Goal: Browse casually

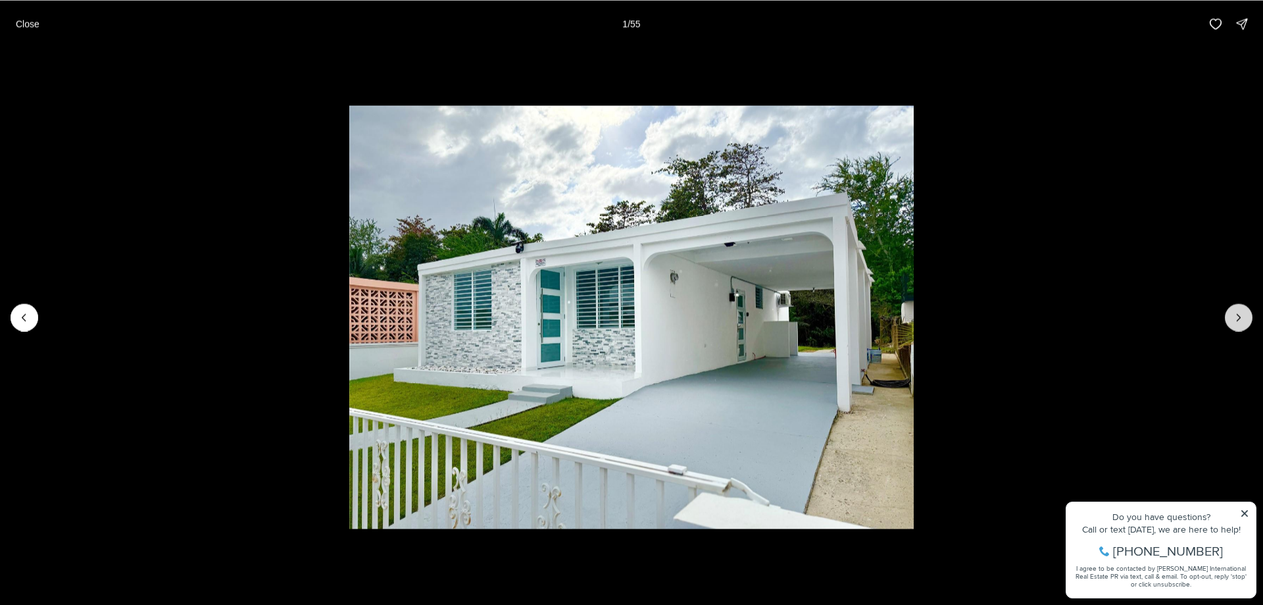
click at [1251, 321] on button "Next slide" at bounding box center [1239, 317] width 28 height 28
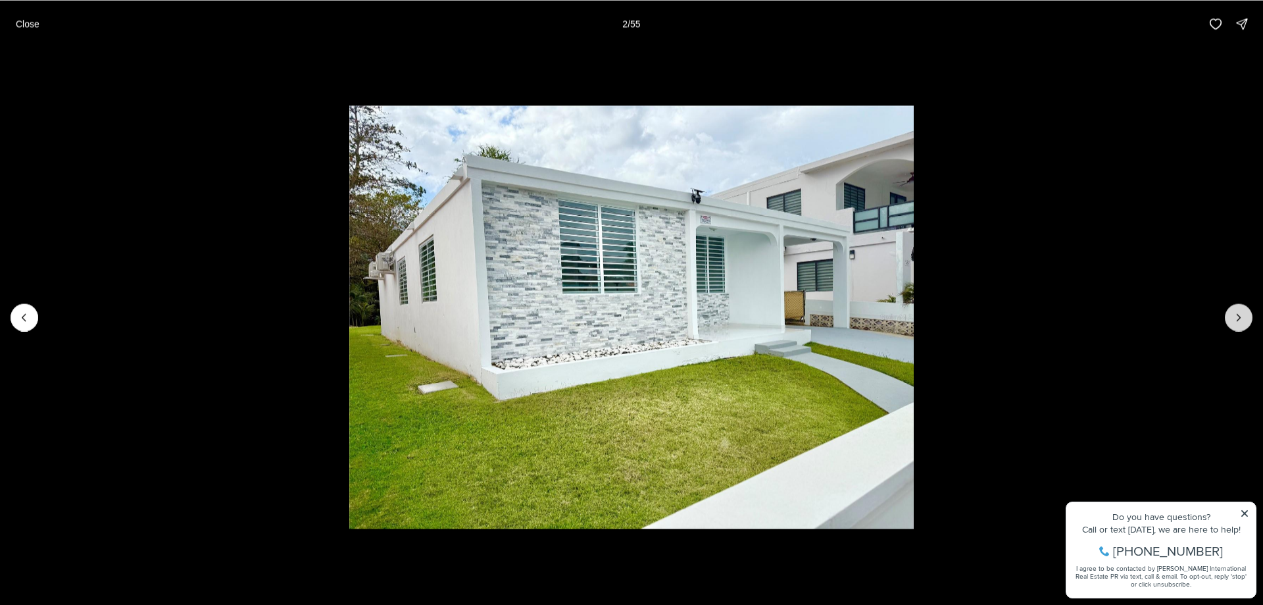
click at [1251, 322] on button "Next slide" at bounding box center [1239, 317] width 28 height 28
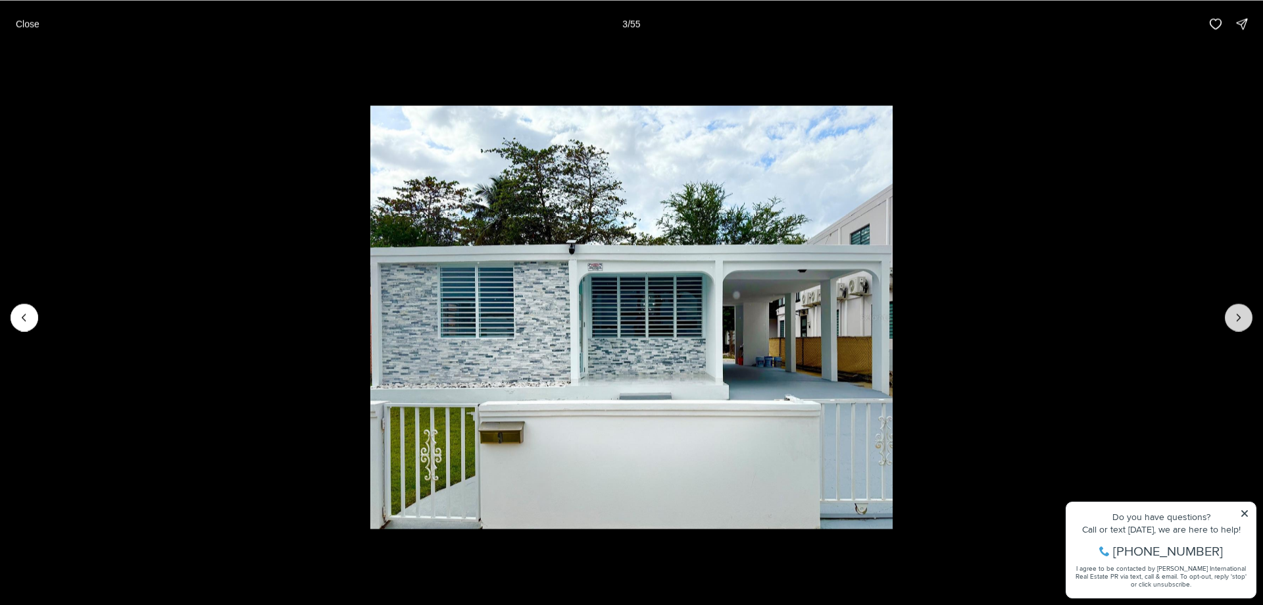
click at [1251, 322] on button "Next slide" at bounding box center [1239, 317] width 28 height 28
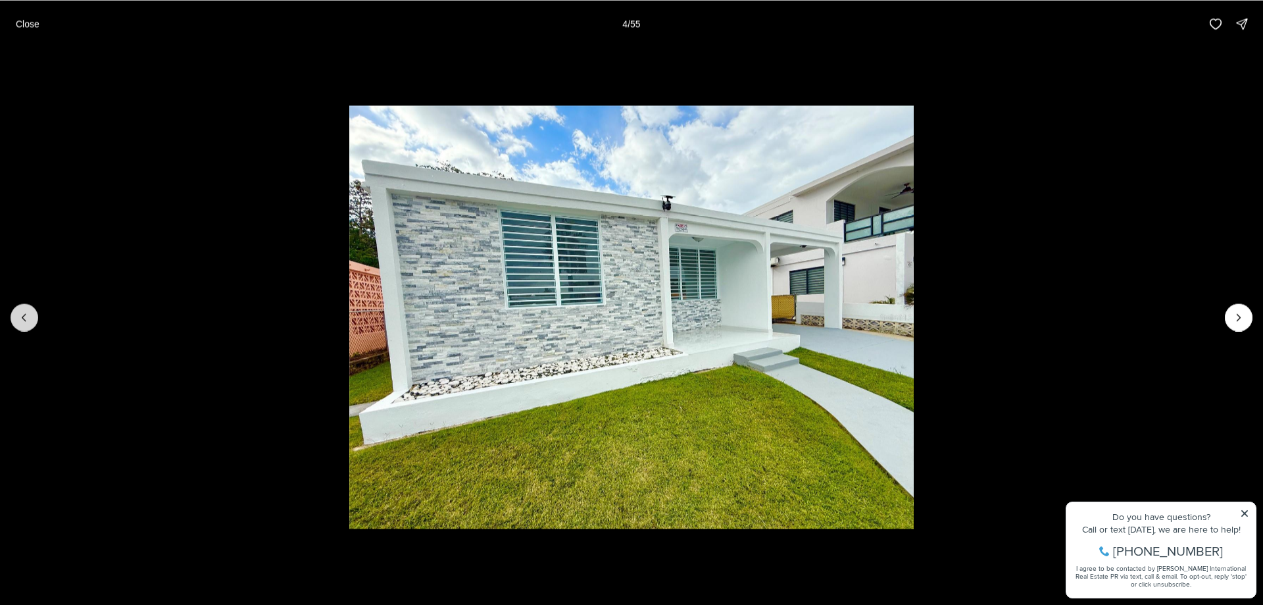
click at [30, 326] on button "Previous slide" at bounding box center [25, 317] width 28 height 28
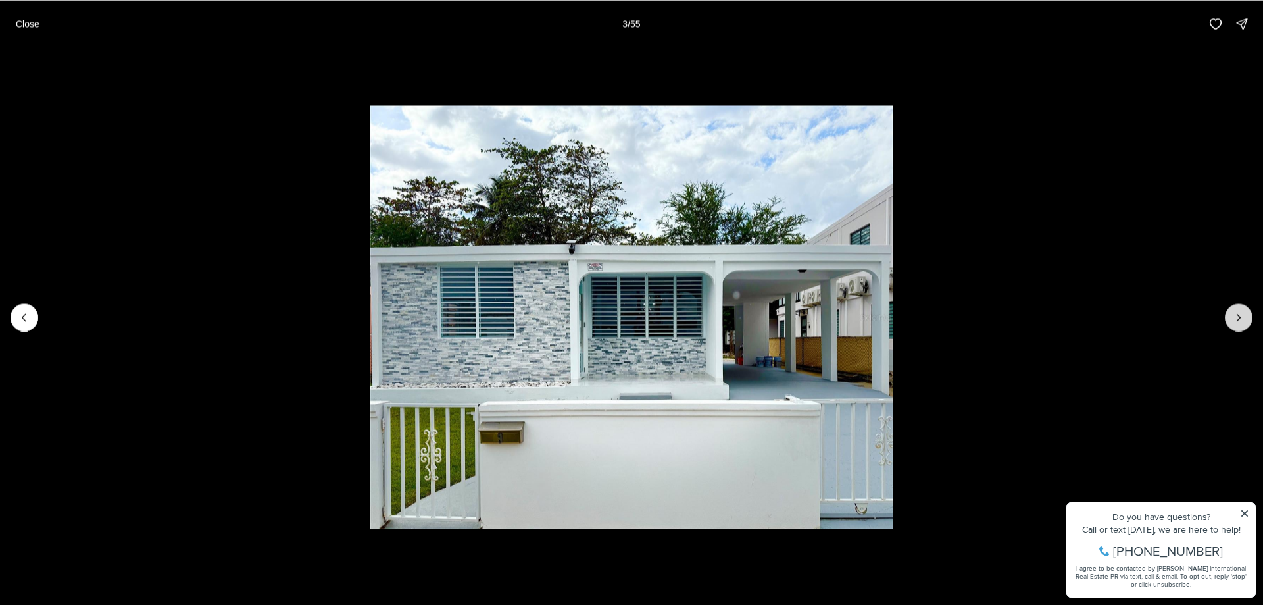
click at [1241, 320] on icon "Next slide" at bounding box center [1238, 316] width 13 height 13
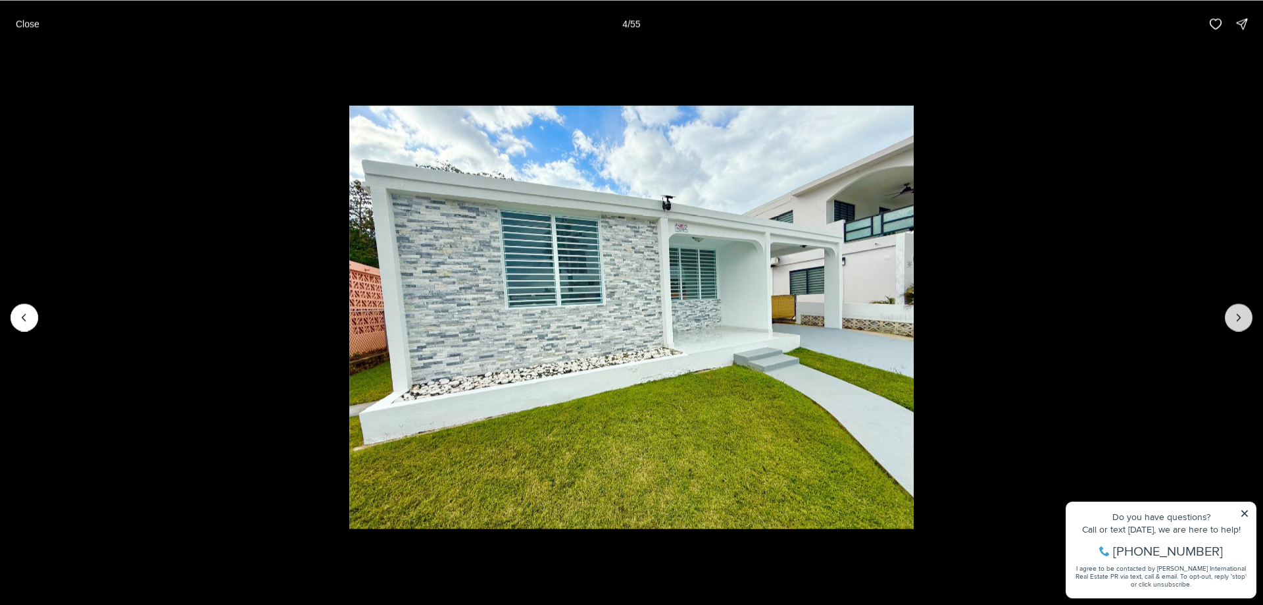
click at [1241, 320] on icon "Next slide" at bounding box center [1238, 316] width 13 height 13
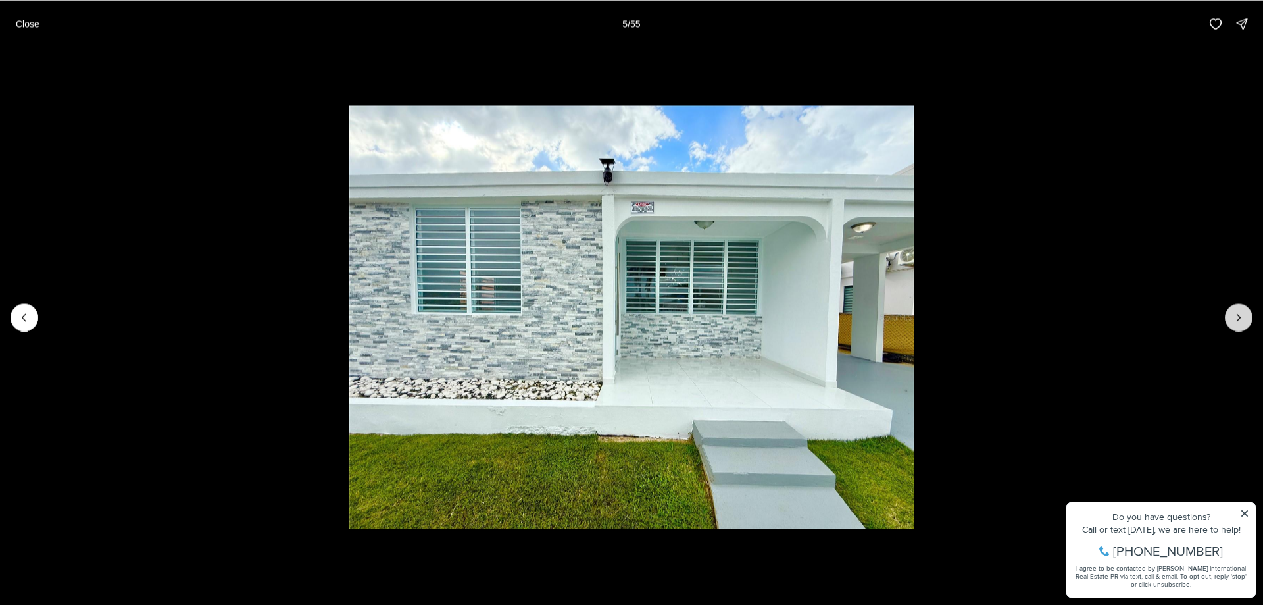
click at [1241, 320] on icon "Next slide" at bounding box center [1238, 316] width 13 height 13
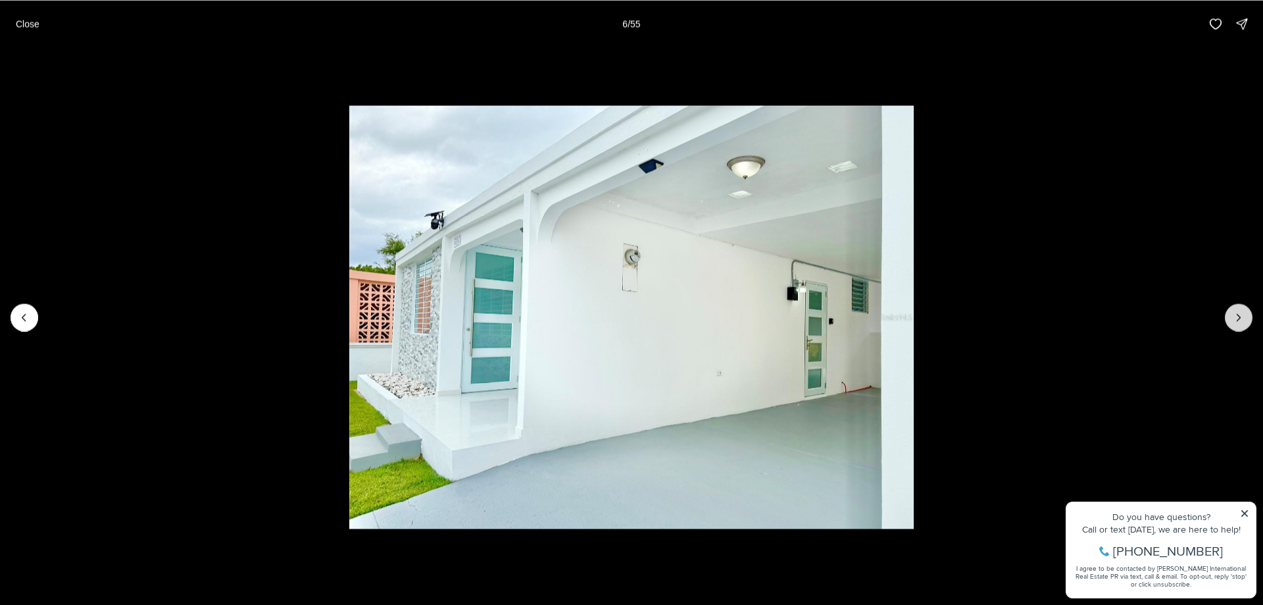
click at [1241, 320] on icon "Next slide" at bounding box center [1238, 316] width 13 height 13
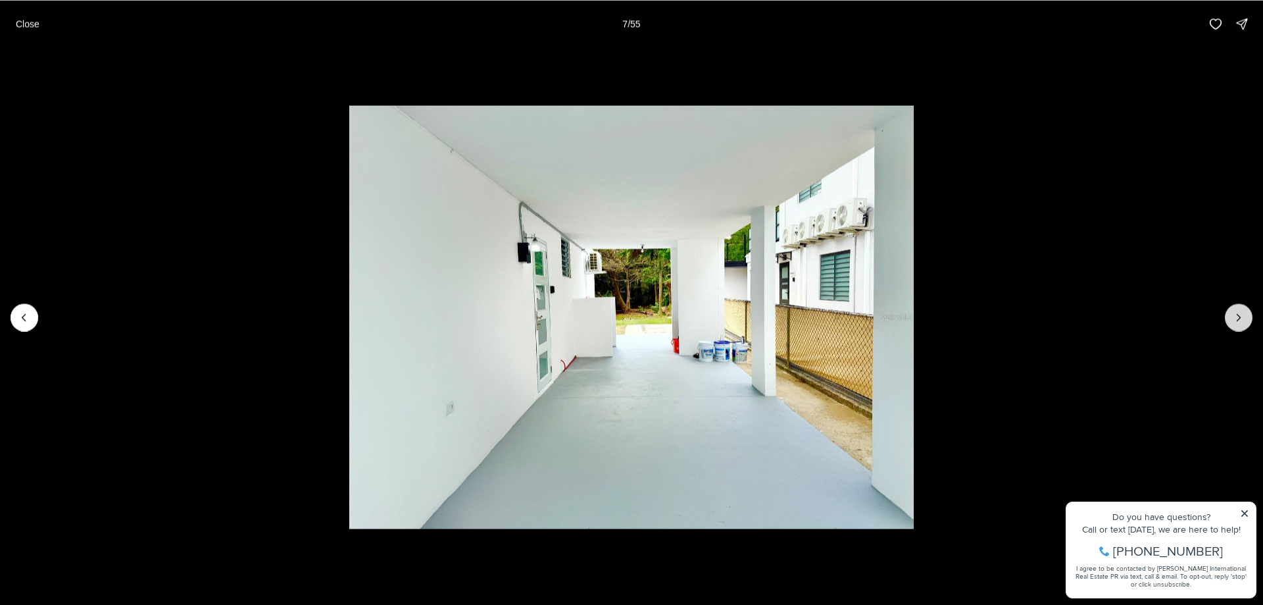
click at [1241, 320] on icon "Next slide" at bounding box center [1238, 316] width 13 height 13
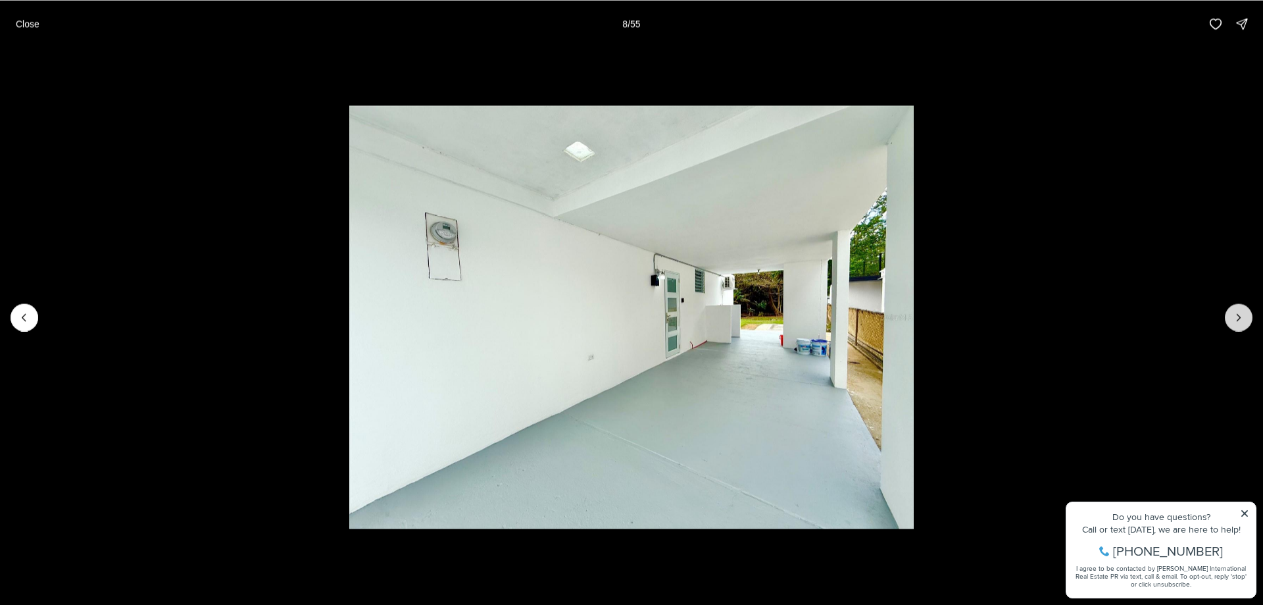
click at [1241, 320] on icon "Next slide" at bounding box center [1238, 316] width 13 height 13
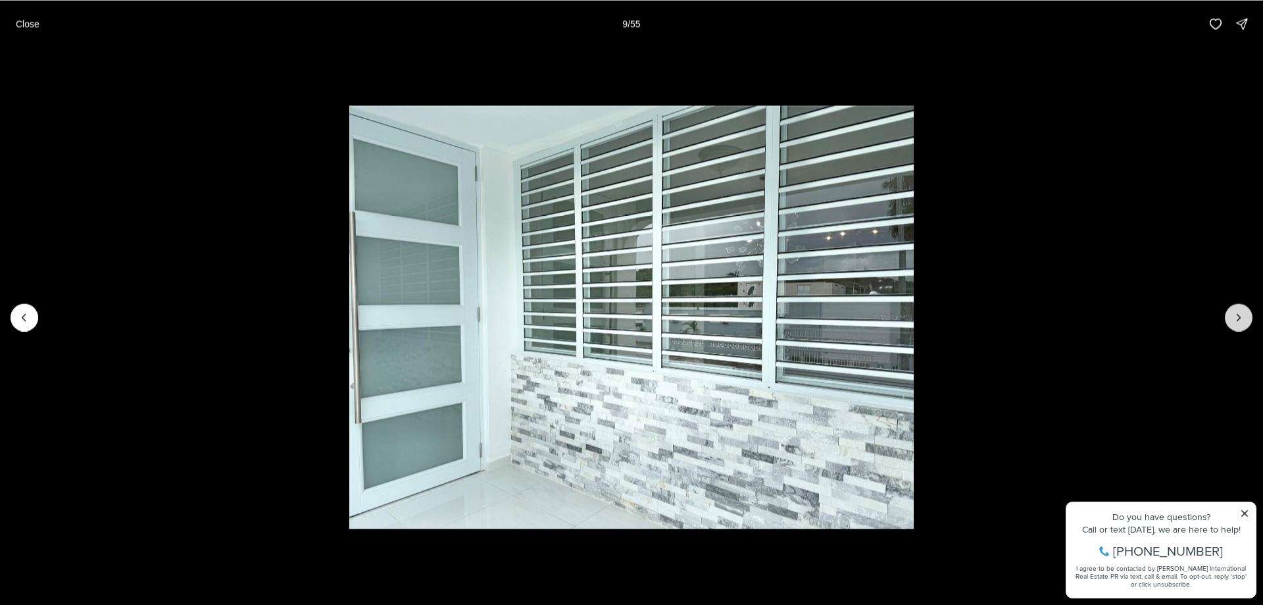
click at [1241, 320] on icon "Next slide" at bounding box center [1238, 316] width 13 height 13
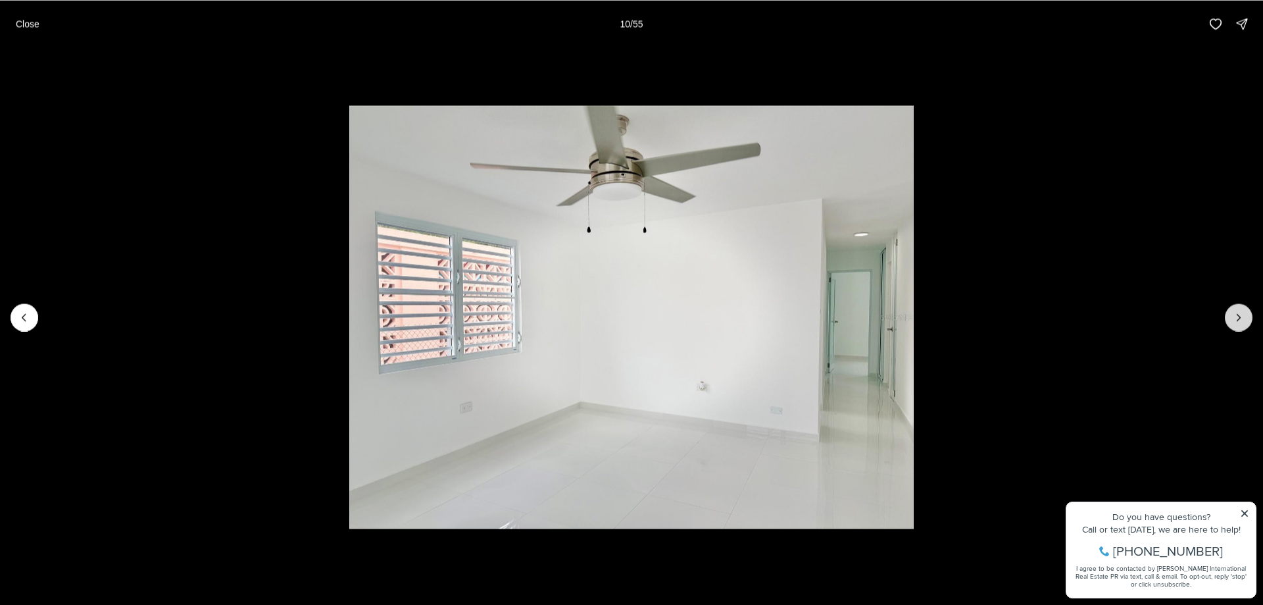
click at [1241, 320] on icon "Next slide" at bounding box center [1238, 316] width 13 height 13
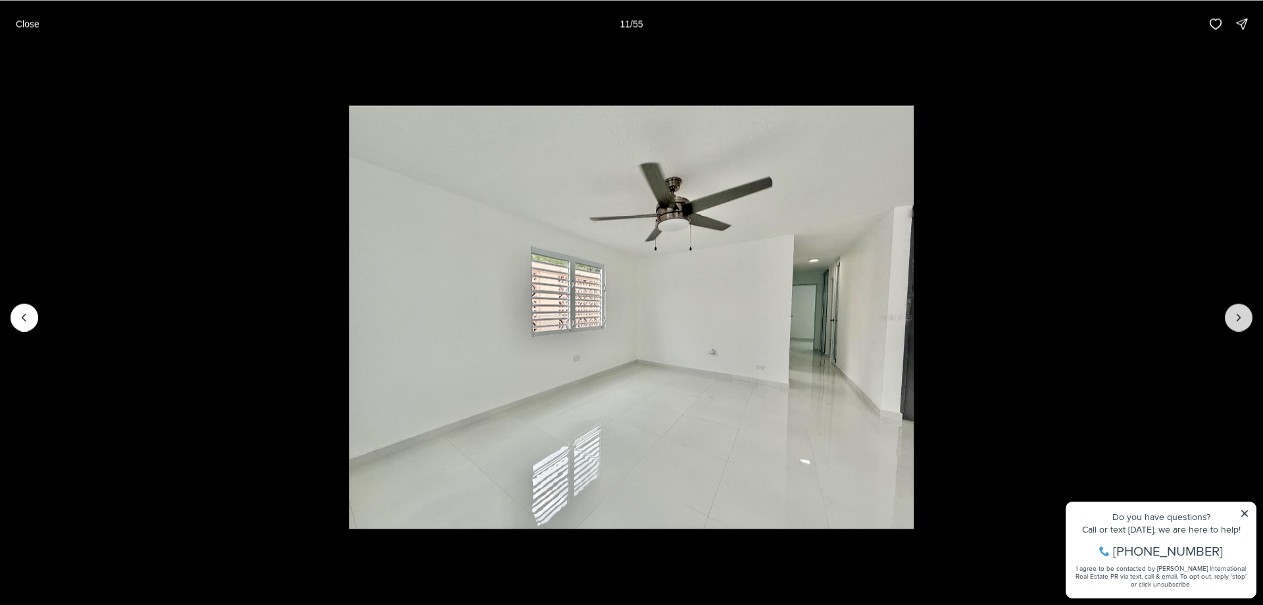
click at [1241, 320] on icon "Next slide" at bounding box center [1238, 316] width 13 height 13
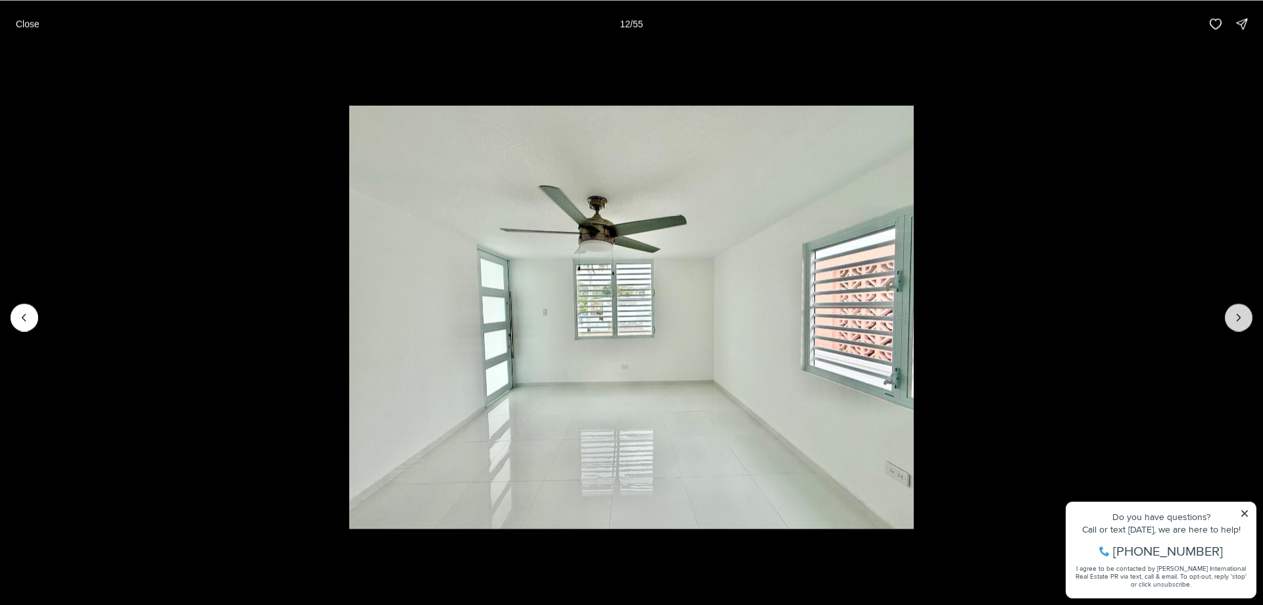
click at [1241, 320] on icon "Next slide" at bounding box center [1238, 316] width 13 height 13
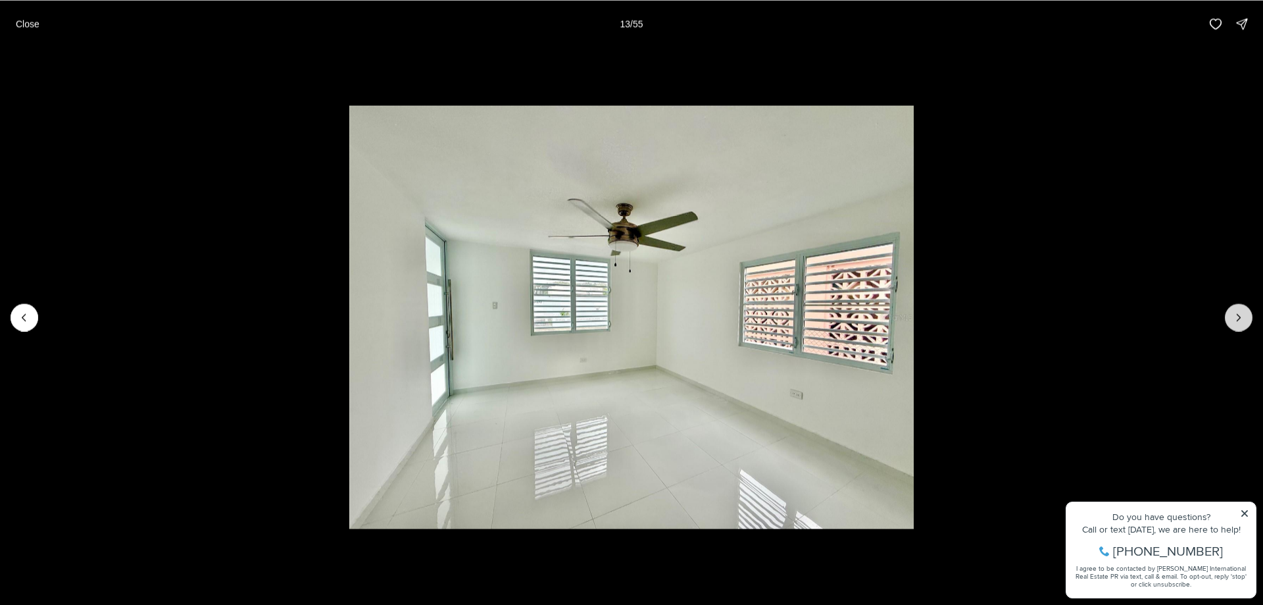
click at [1241, 320] on icon "Next slide" at bounding box center [1238, 316] width 13 height 13
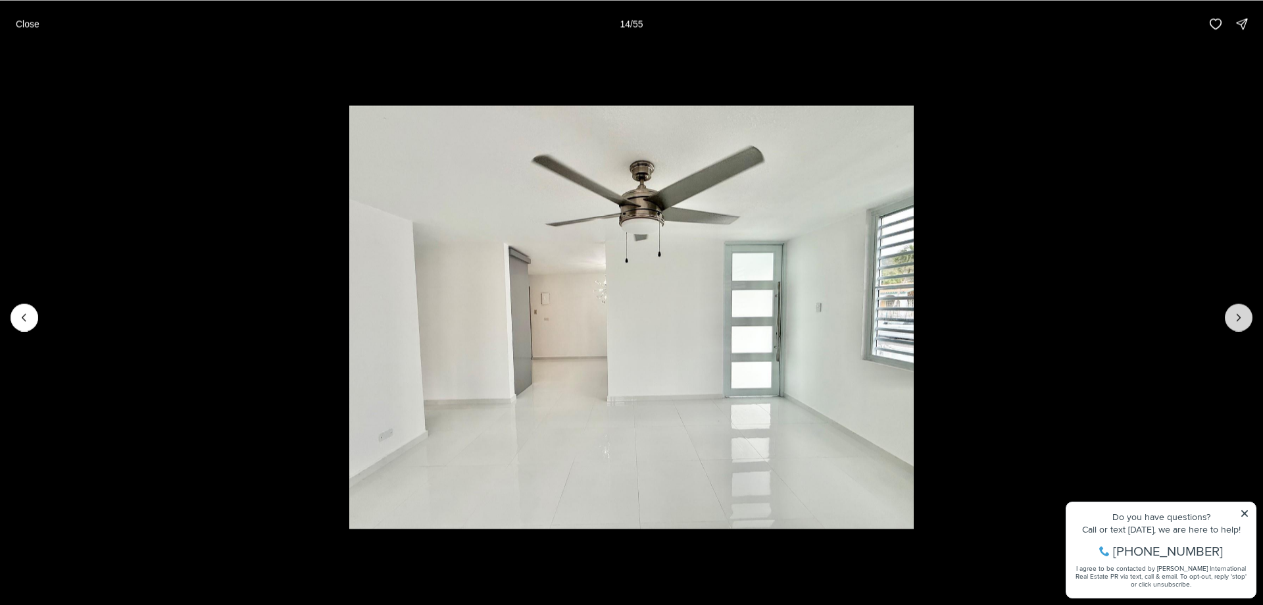
click at [1241, 320] on icon "Next slide" at bounding box center [1238, 316] width 13 height 13
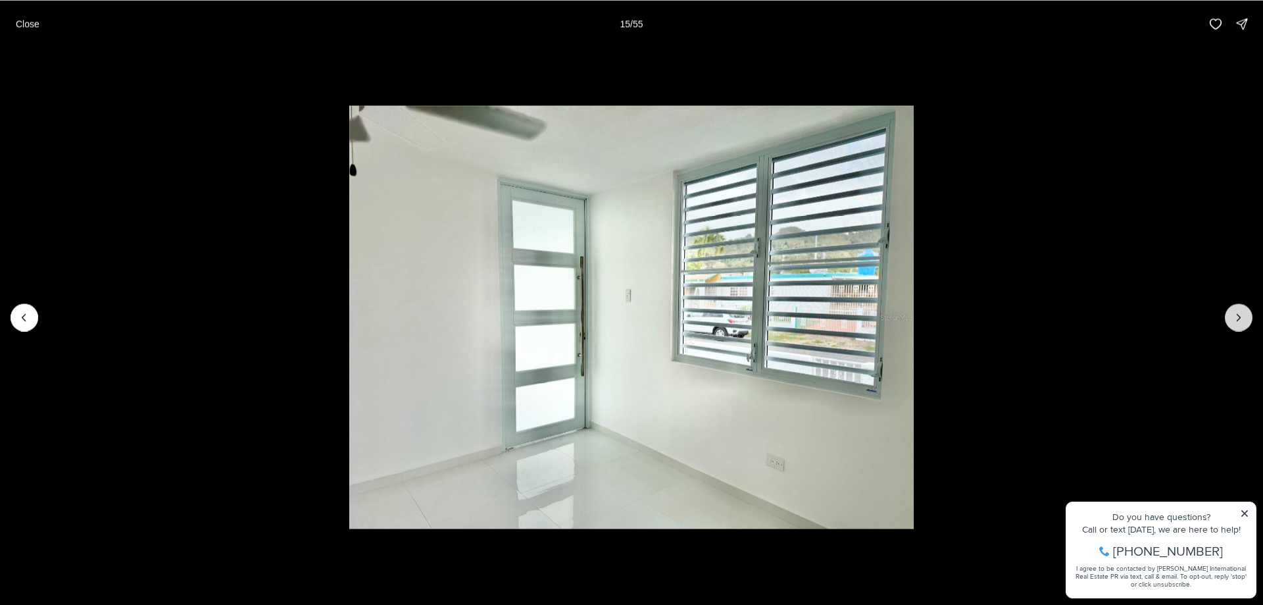
click at [1241, 320] on icon "Next slide" at bounding box center [1238, 316] width 13 height 13
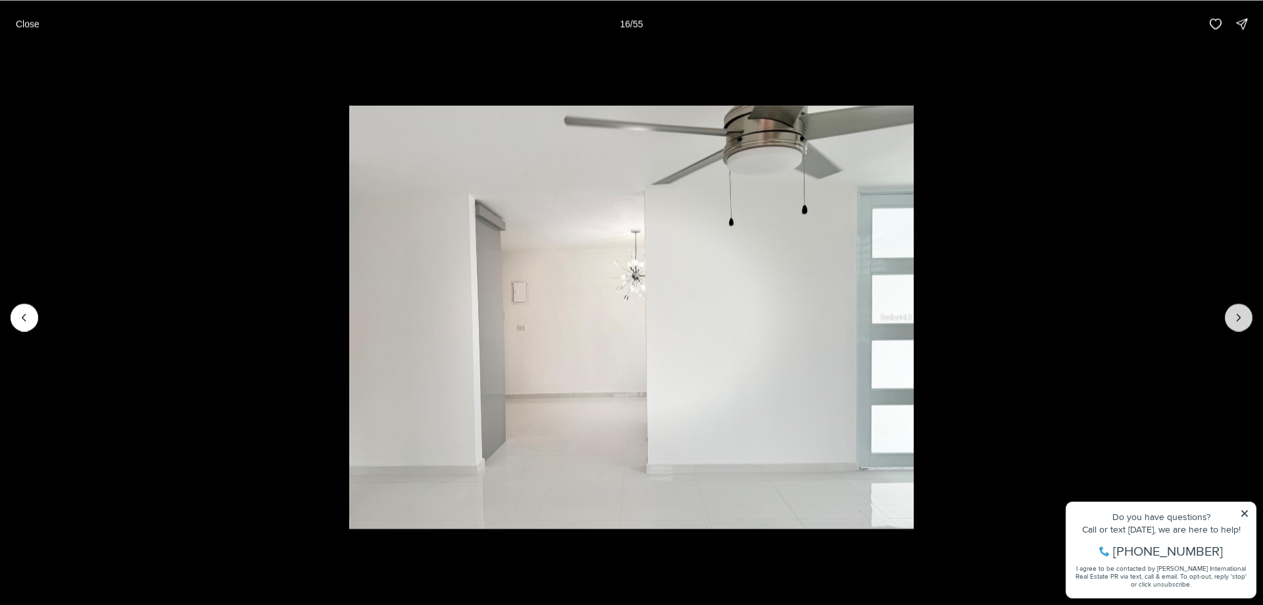
click at [1241, 320] on icon "Next slide" at bounding box center [1238, 316] width 13 height 13
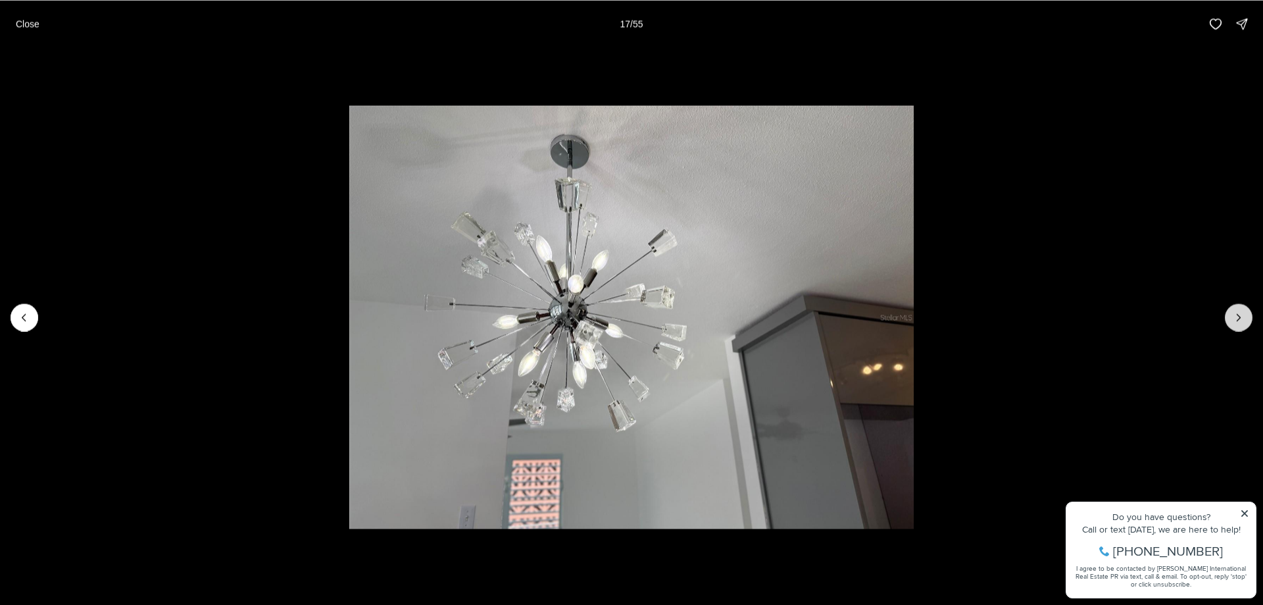
click at [1241, 320] on icon "Next slide" at bounding box center [1238, 316] width 13 height 13
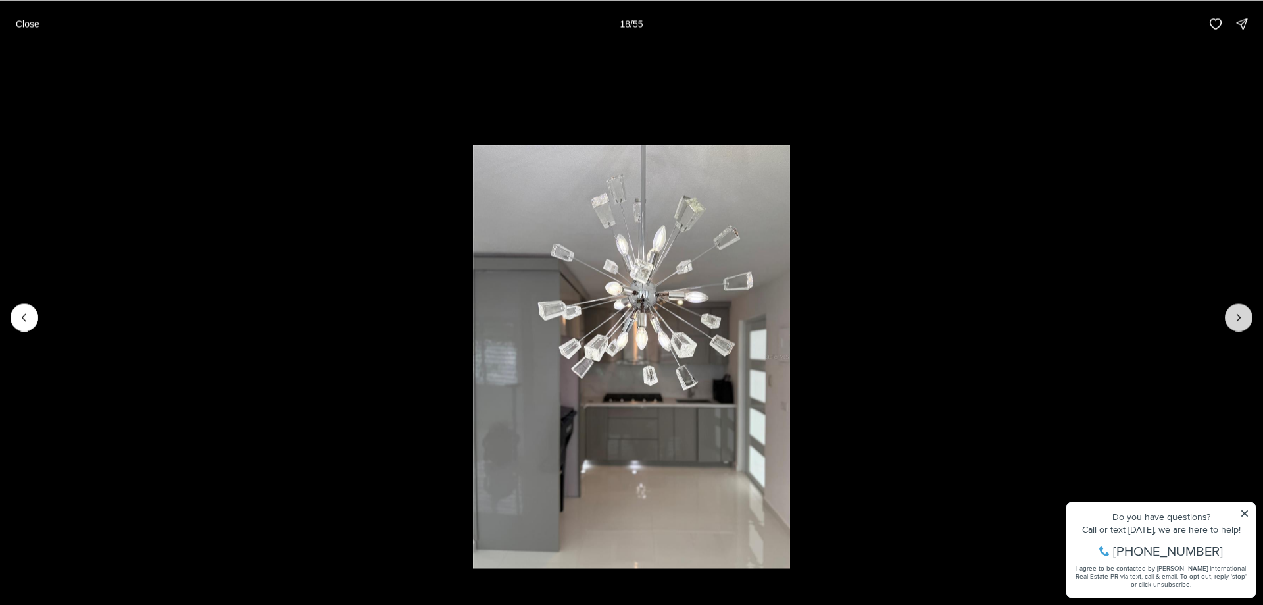
click at [1241, 320] on icon "Next slide" at bounding box center [1238, 316] width 13 height 13
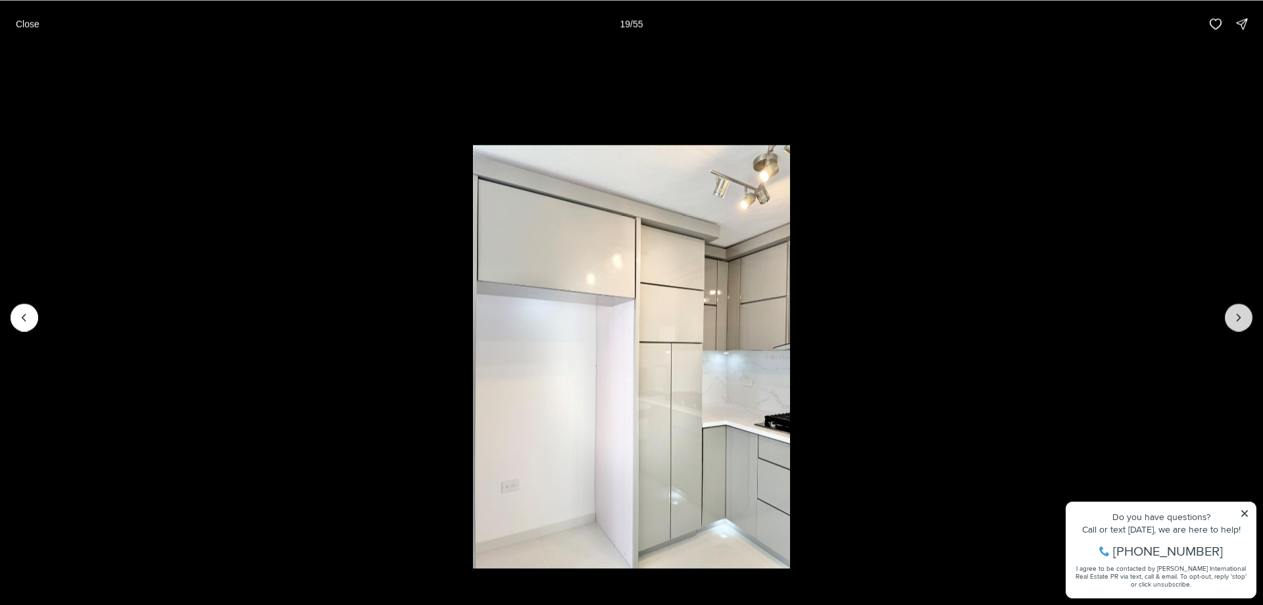
click at [1241, 320] on icon "Next slide" at bounding box center [1238, 316] width 13 height 13
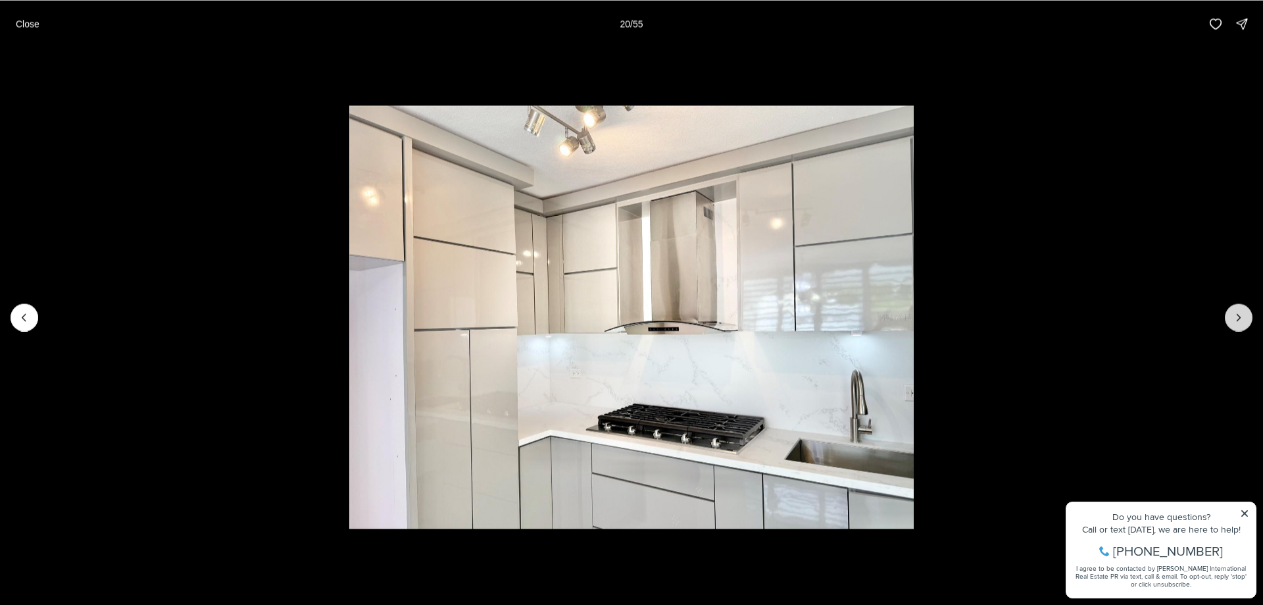
click at [1241, 320] on icon "Next slide" at bounding box center [1238, 316] width 13 height 13
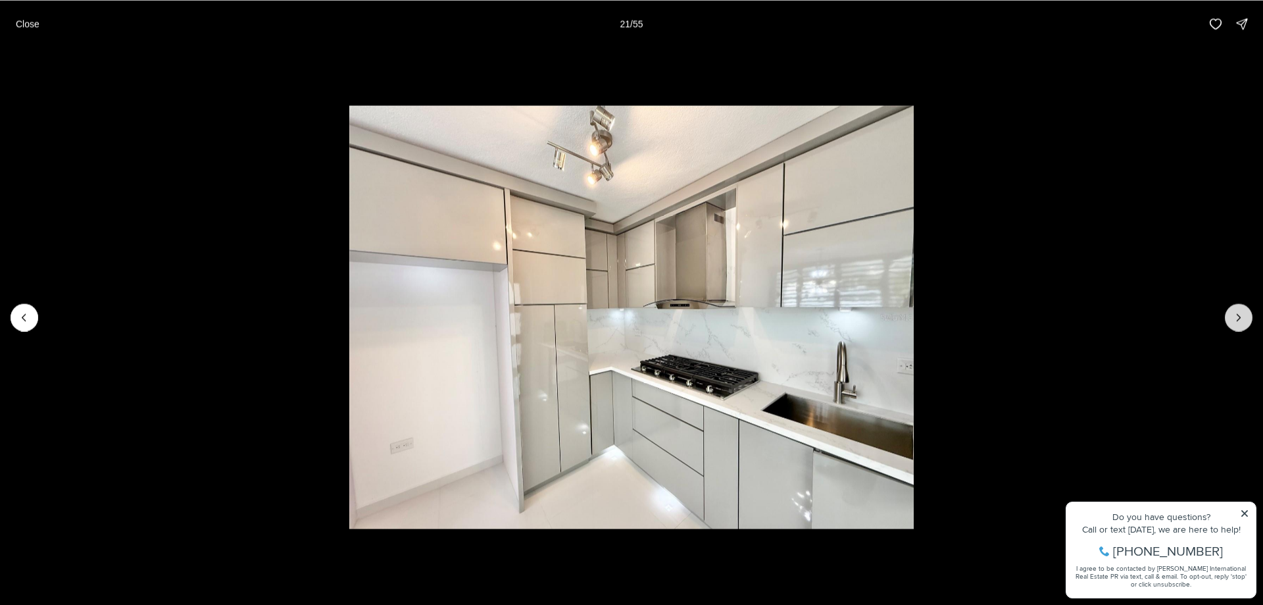
click at [1241, 320] on icon "Next slide" at bounding box center [1238, 316] width 13 height 13
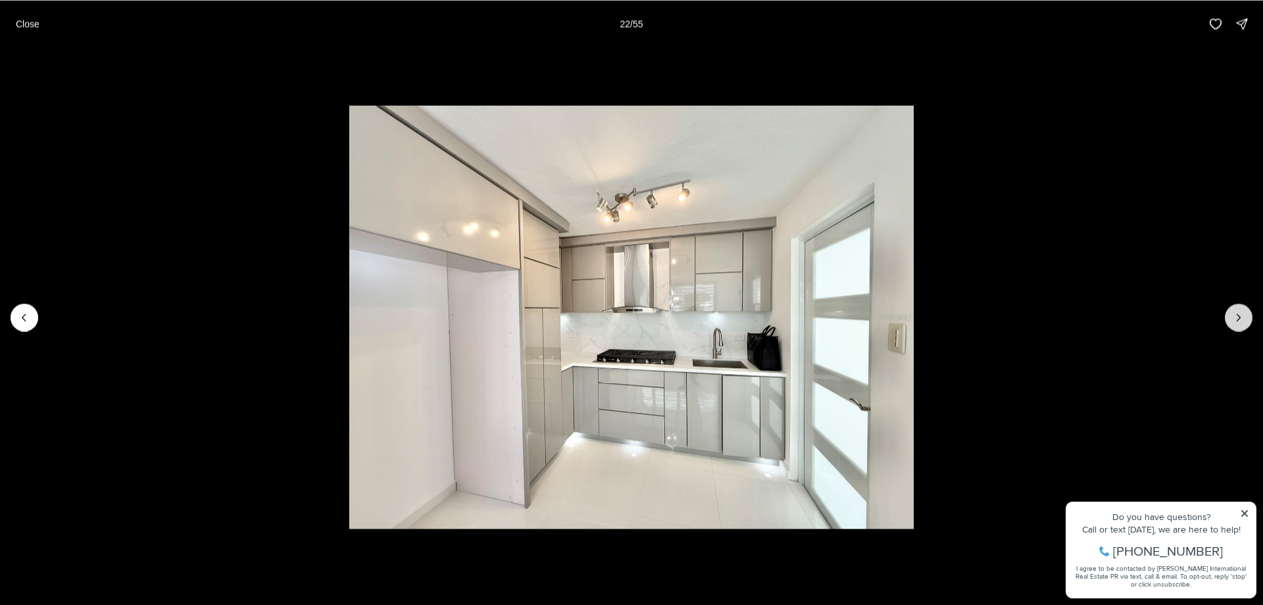
click at [1241, 320] on icon "Next slide" at bounding box center [1238, 316] width 13 height 13
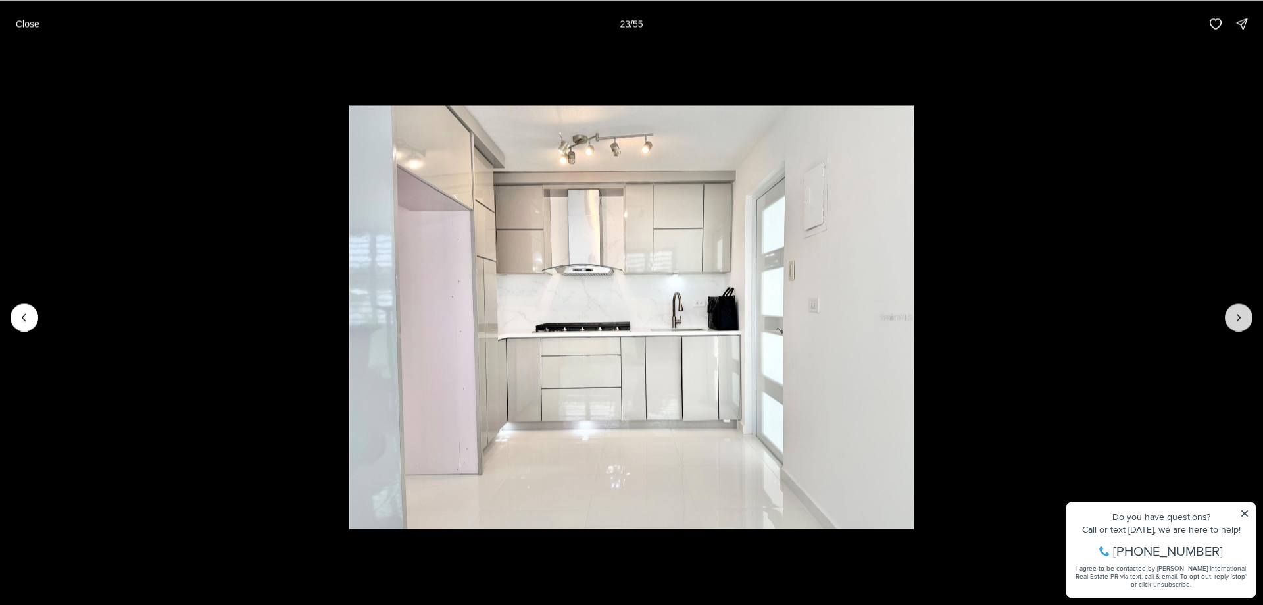
click at [1241, 320] on icon "Next slide" at bounding box center [1238, 316] width 13 height 13
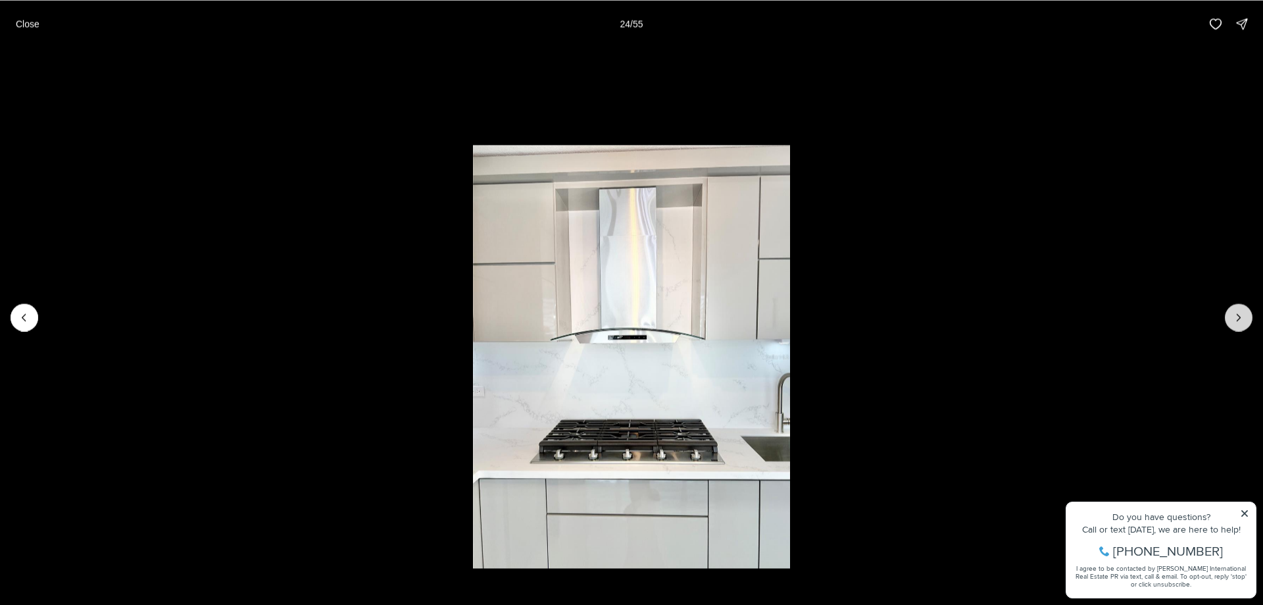
click at [1241, 320] on icon "Next slide" at bounding box center [1238, 316] width 13 height 13
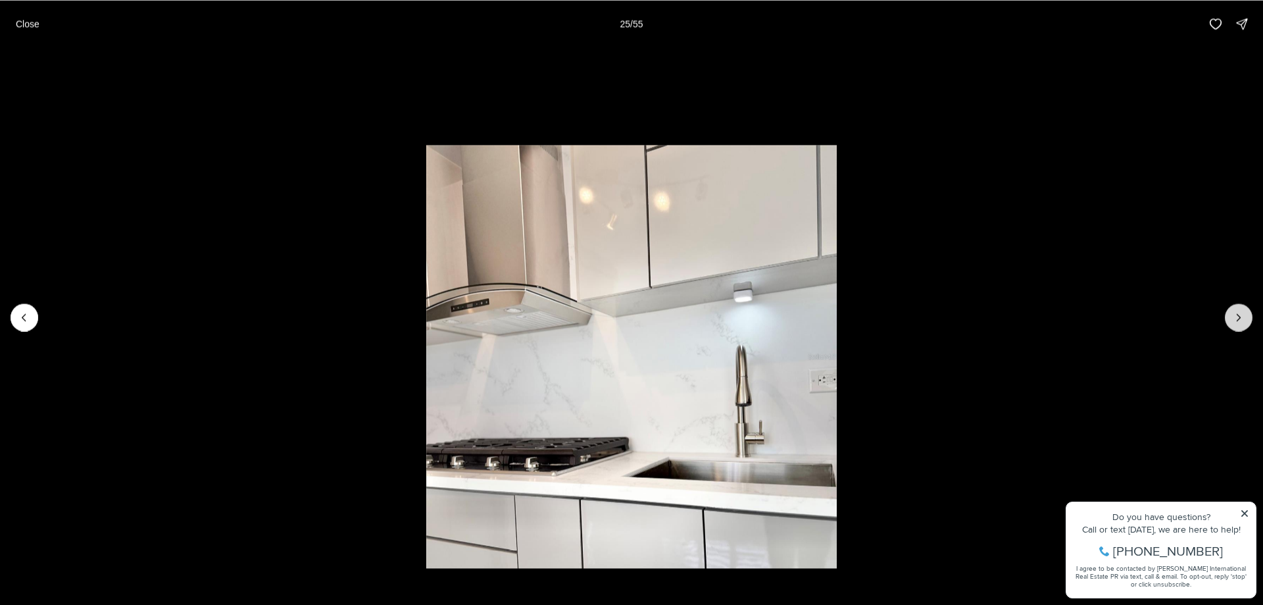
click at [1241, 320] on icon "Next slide" at bounding box center [1238, 316] width 13 height 13
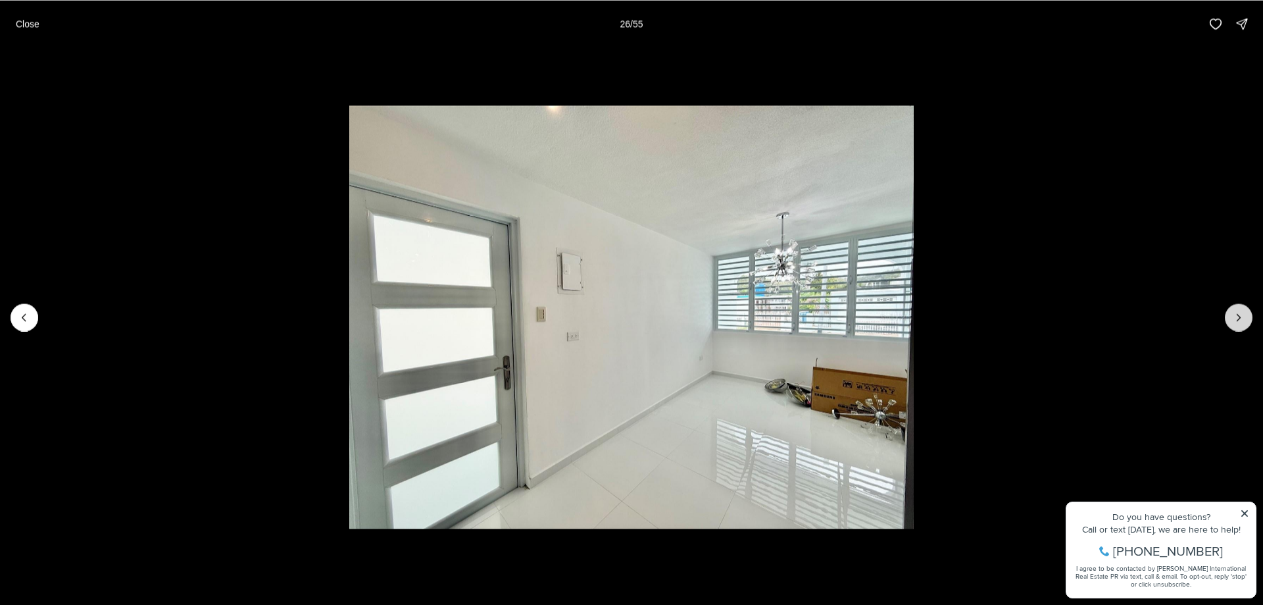
click at [1241, 320] on icon "Next slide" at bounding box center [1238, 316] width 13 height 13
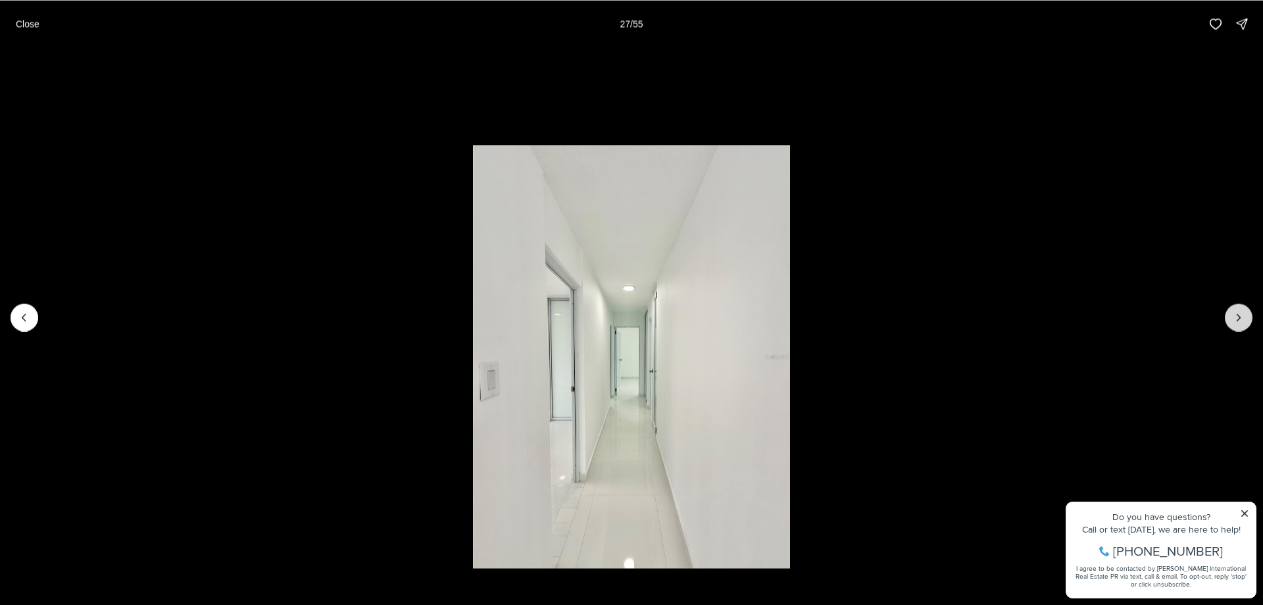
click at [1241, 320] on icon "Next slide" at bounding box center [1238, 316] width 13 height 13
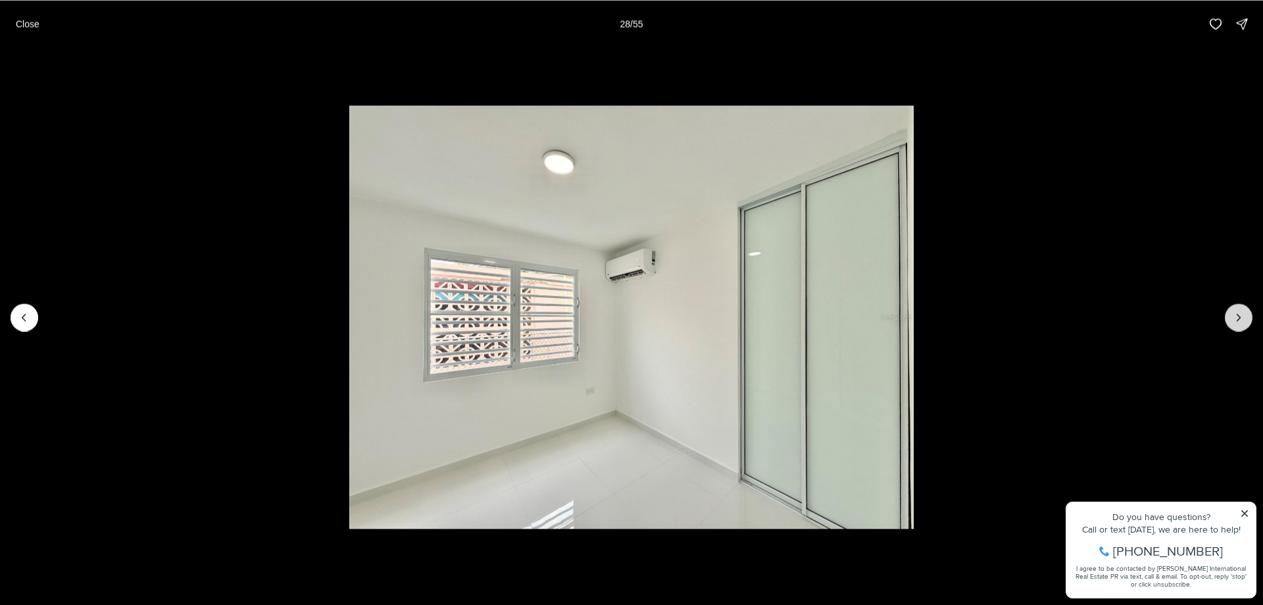
click at [1239, 320] on icon "Next slide" at bounding box center [1238, 316] width 13 height 13
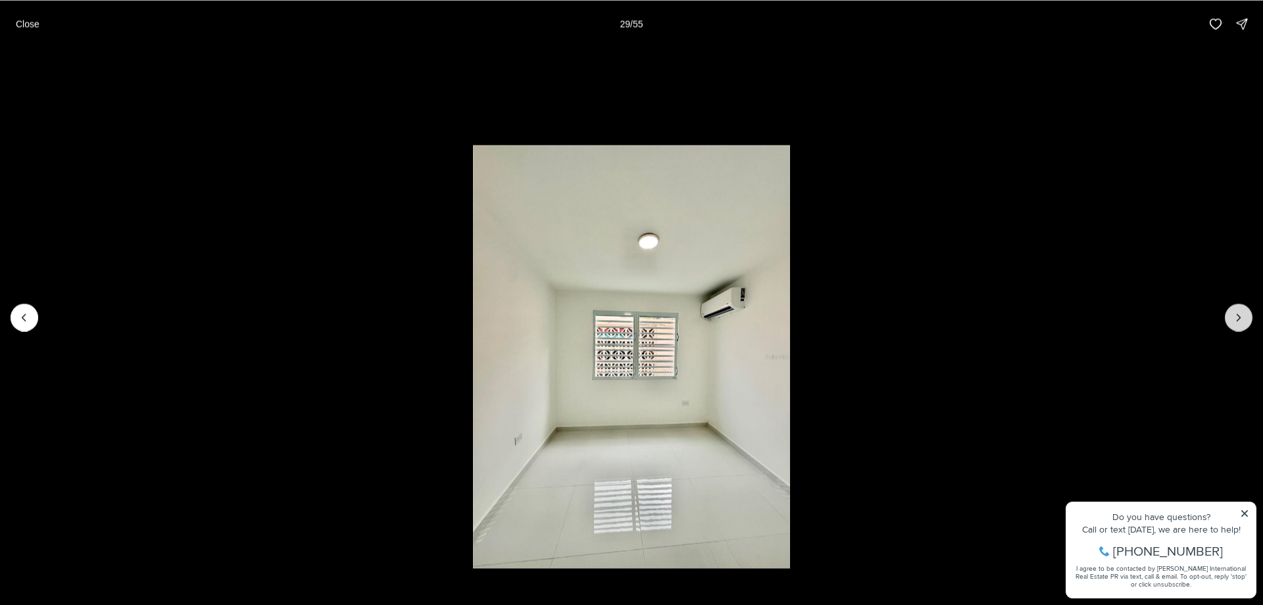
click at [1238, 320] on icon "Next slide" at bounding box center [1238, 316] width 13 height 13
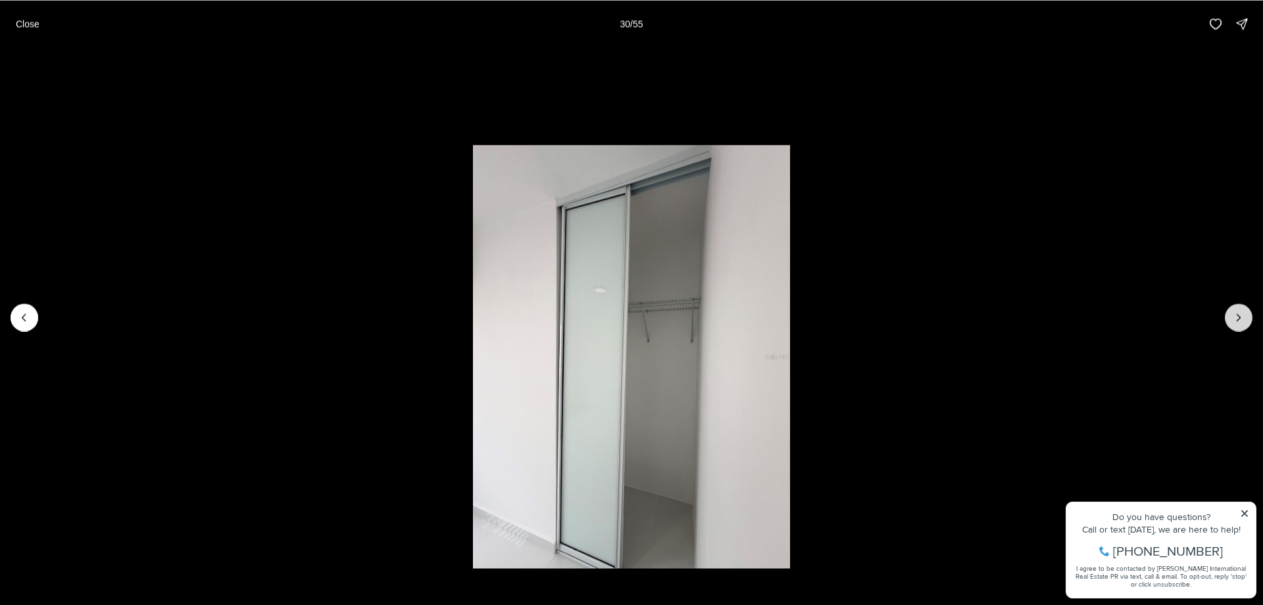
click at [1237, 320] on icon "Next slide" at bounding box center [1238, 316] width 13 height 13
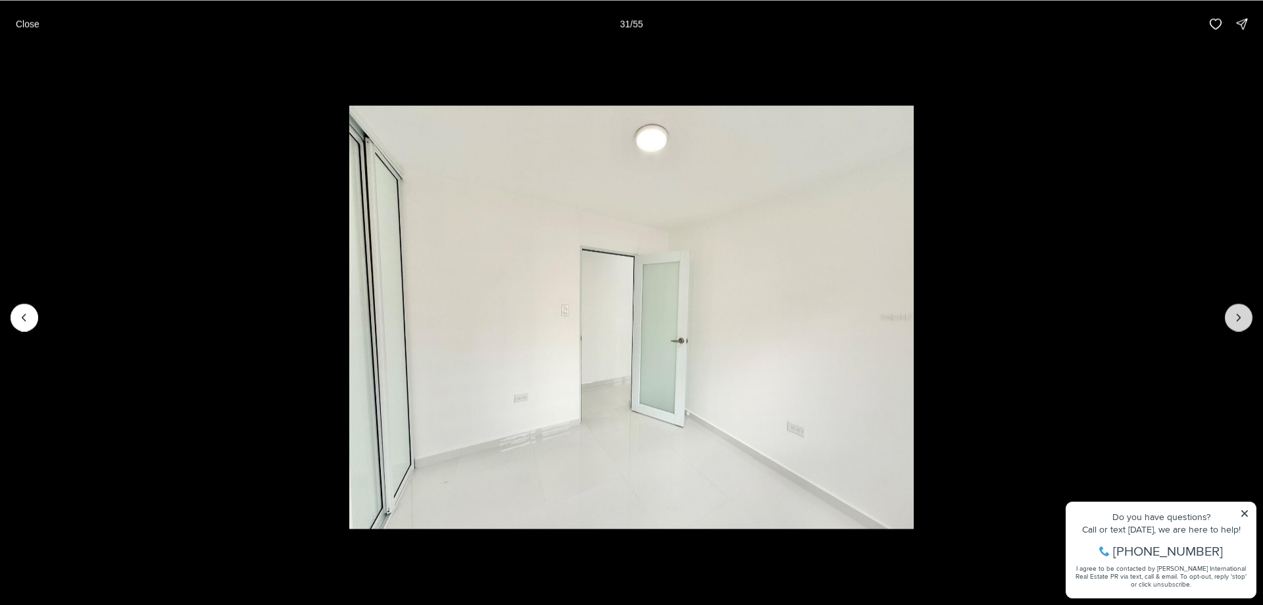
click at [1237, 320] on icon "Next slide" at bounding box center [1238, 317] width 3 height 7
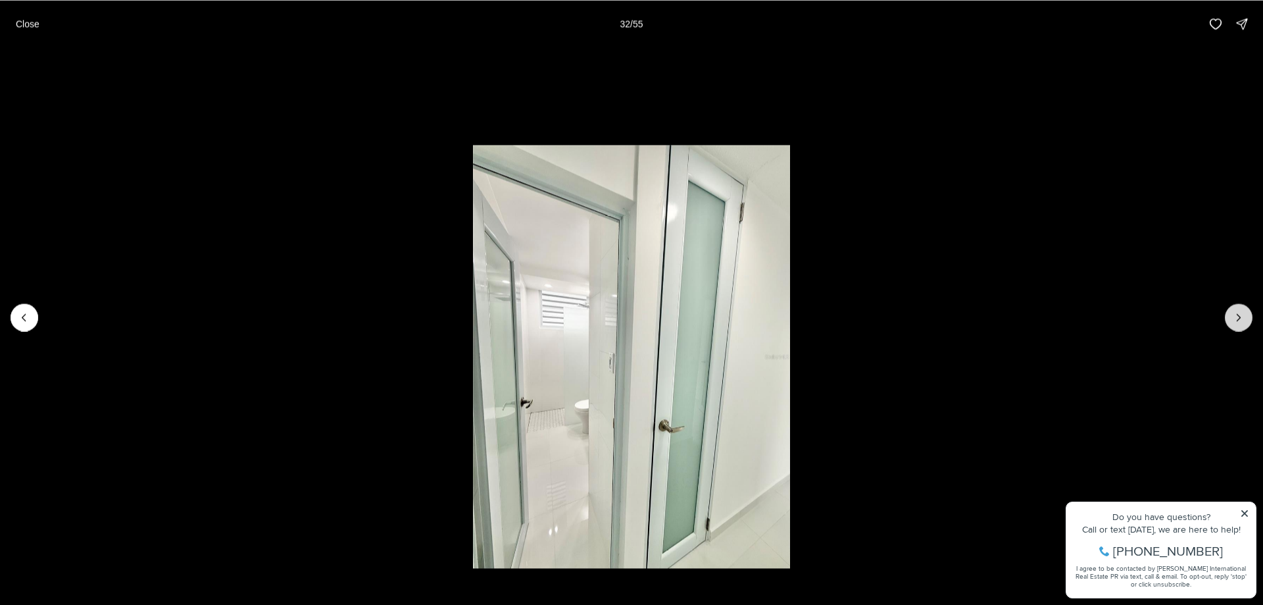
click at [1235, 320] on icon "Next slide" at bounding box center [1238, 316] width 13 height 13
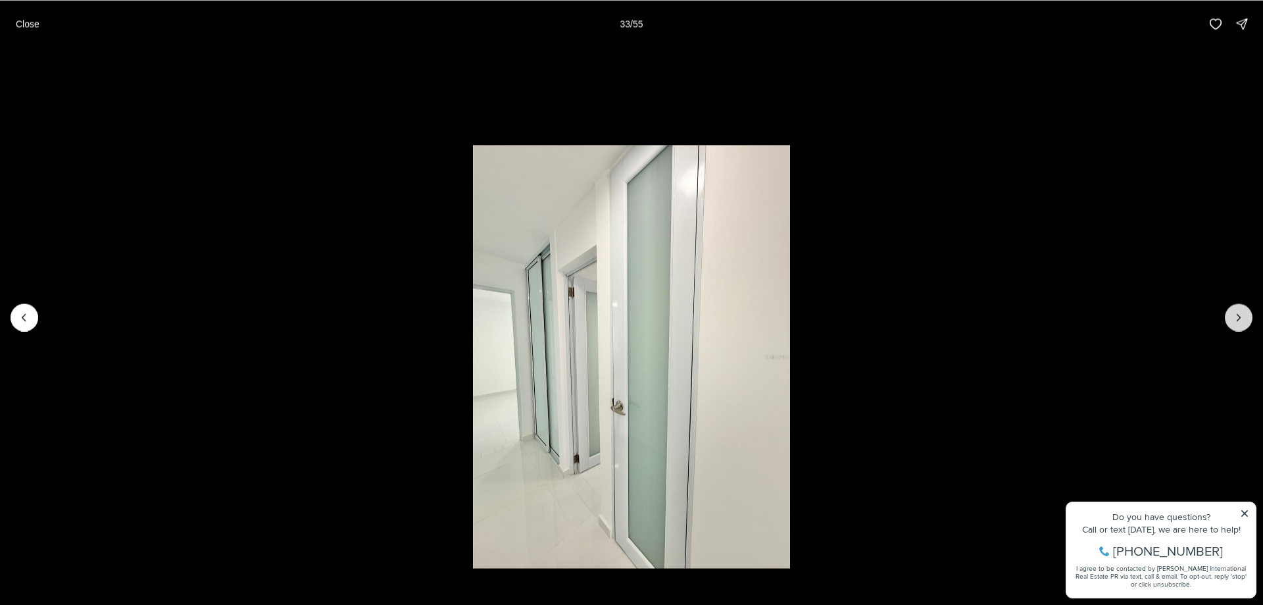
click at [1235, 320] on icon "Next slide" at bounding box center [1238, 316] width 13 height 13
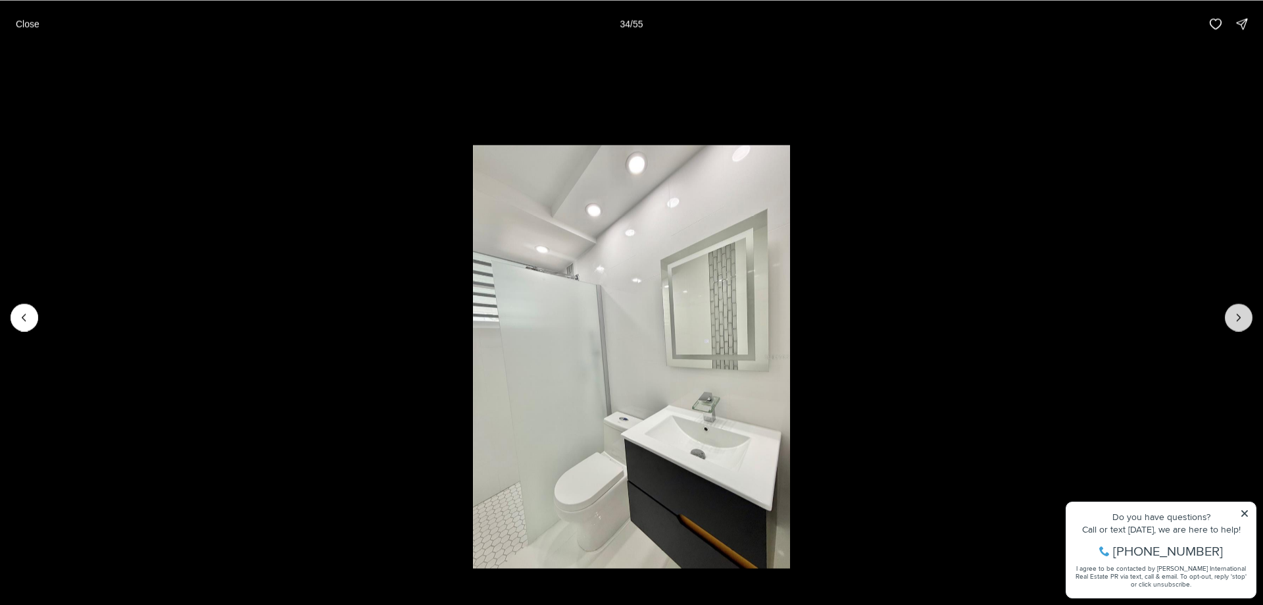
click at [1237, 322] on icon "Next slide" at bounding box center [1238, 316] width 13 height 13
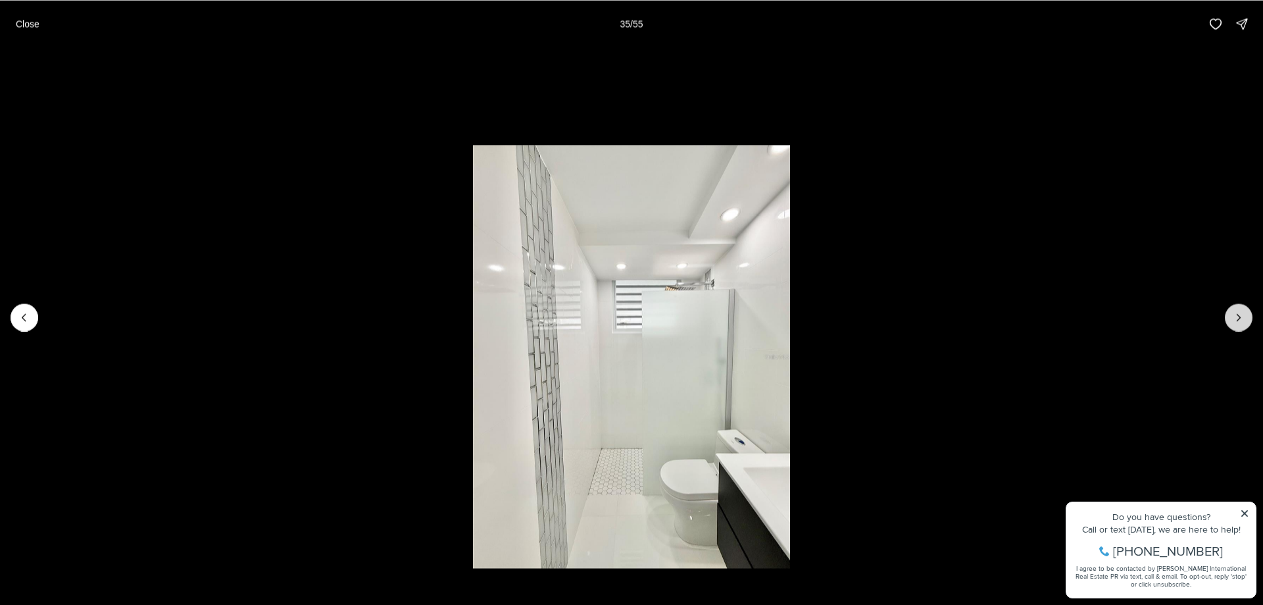
drag, startPoint x: 1248, startPoint y: 322, endPoint x: 1245, endPoint y: 328, distance: 7.4
click at [1246, 327] on button "Next slide" at bounding box center [1239, 317] width 28 height 28
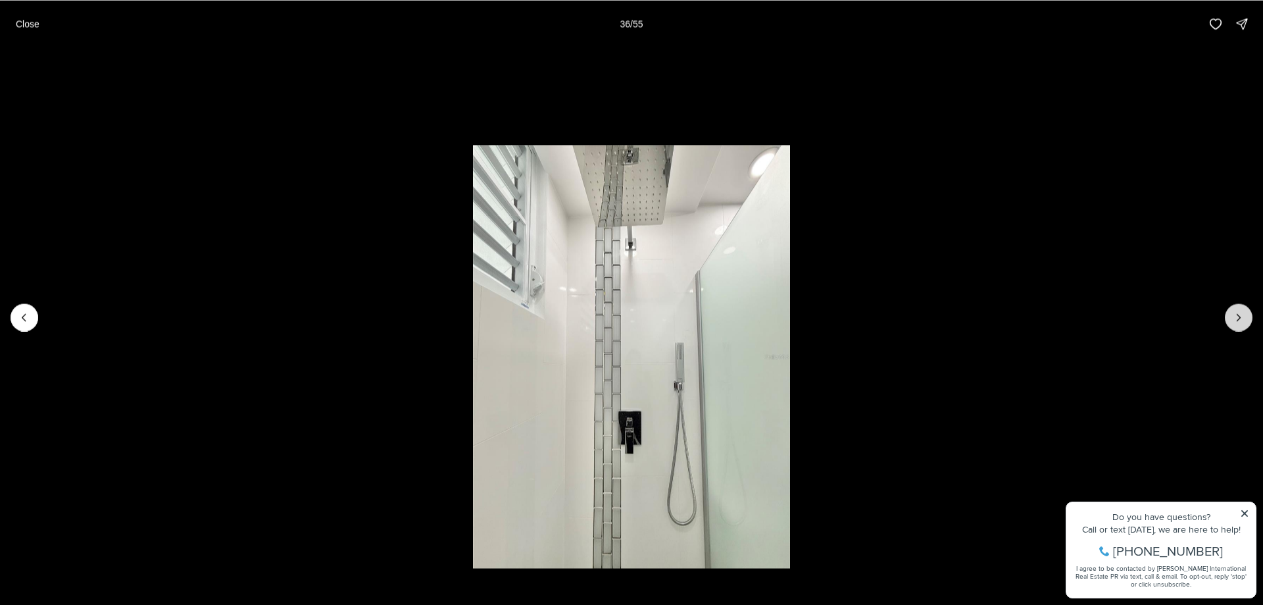
click at [1241, 328] on button "Next slide" at bounding box center [1239, 317] width 28 height 28
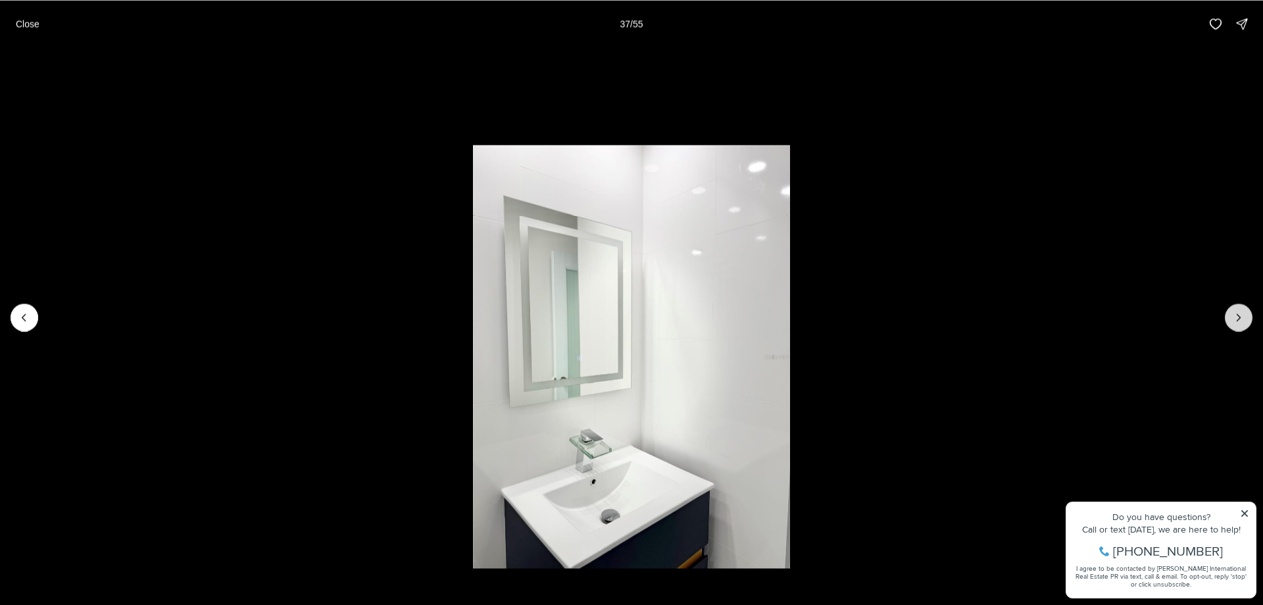
click at [1241, 328] on button "Next slide" at bounding box center [1239, 317] width 28 height 28
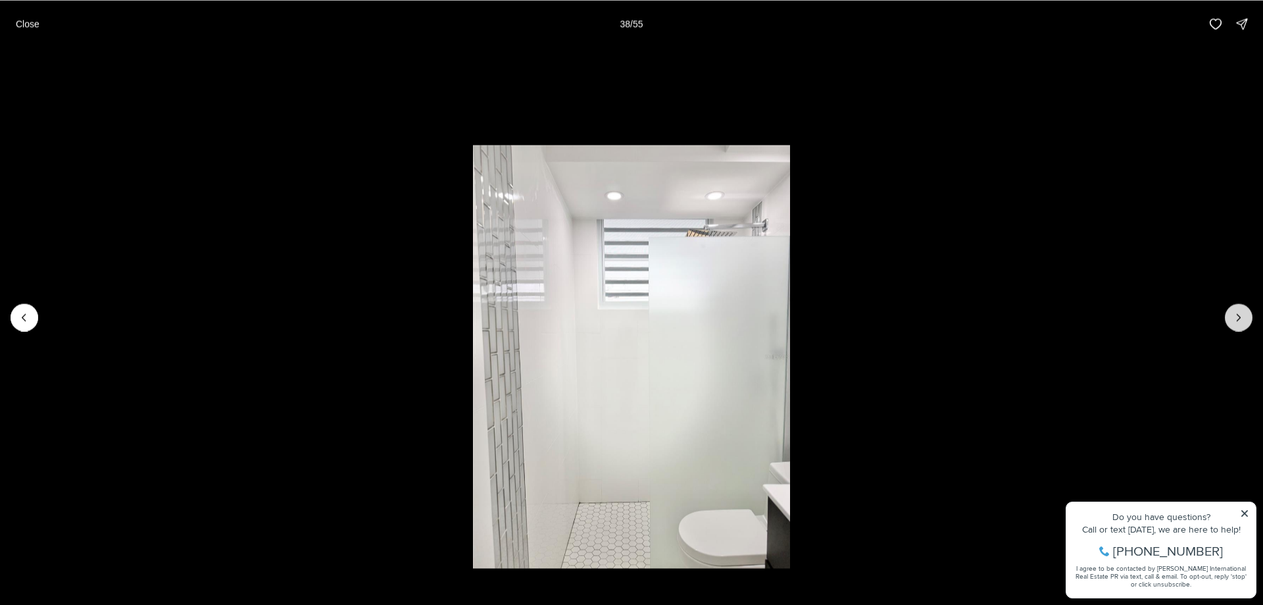
click at [1241, 328] on button "Next slide" at bounding box center [1239, 317] width 28 height 28
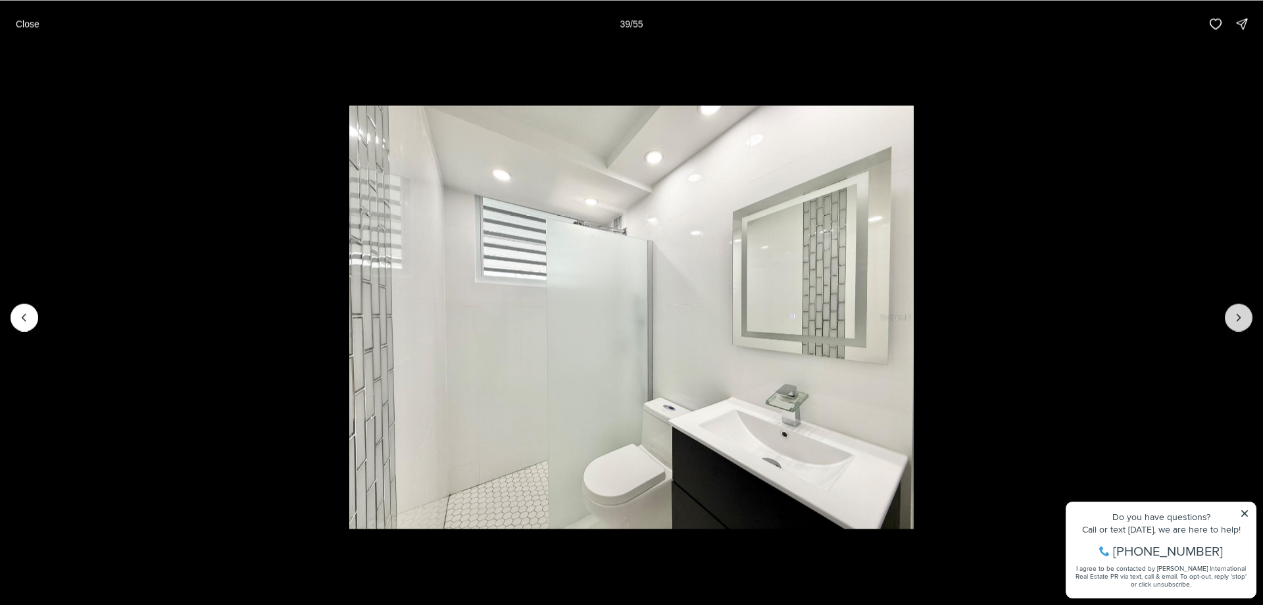
click at [1241, 328] on button "Next slide" at bounding box center [1239, 317] width 28 height 28
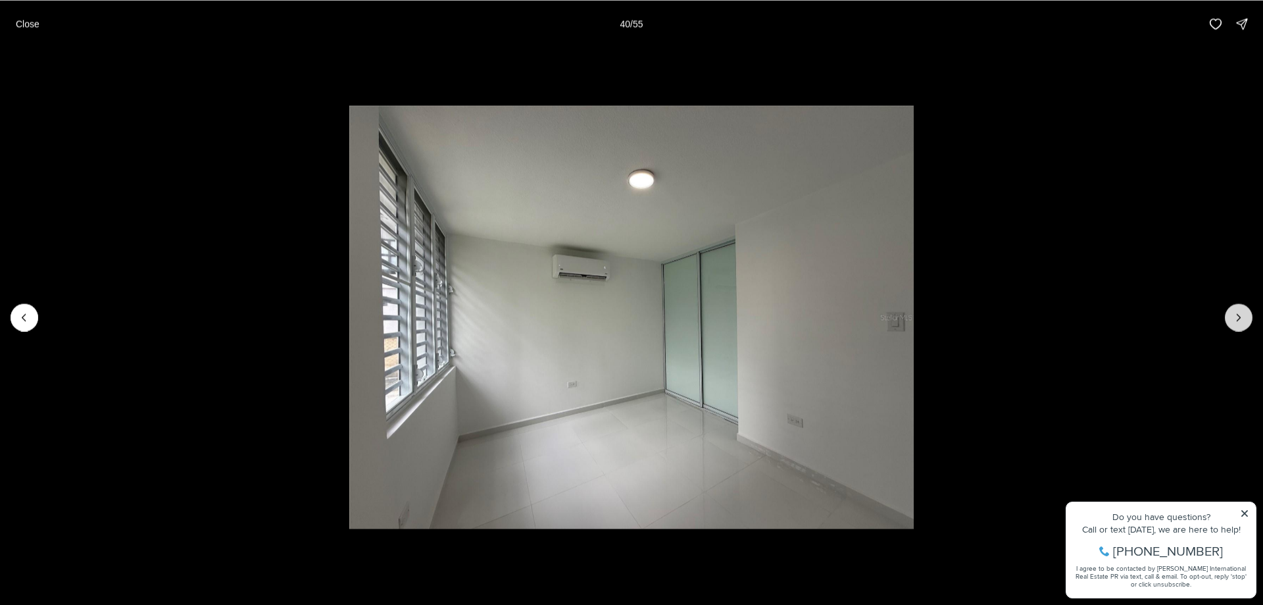
click at [1241, 328] on button "Next slide" at bounding box center [1239, 317] width 28 height 28
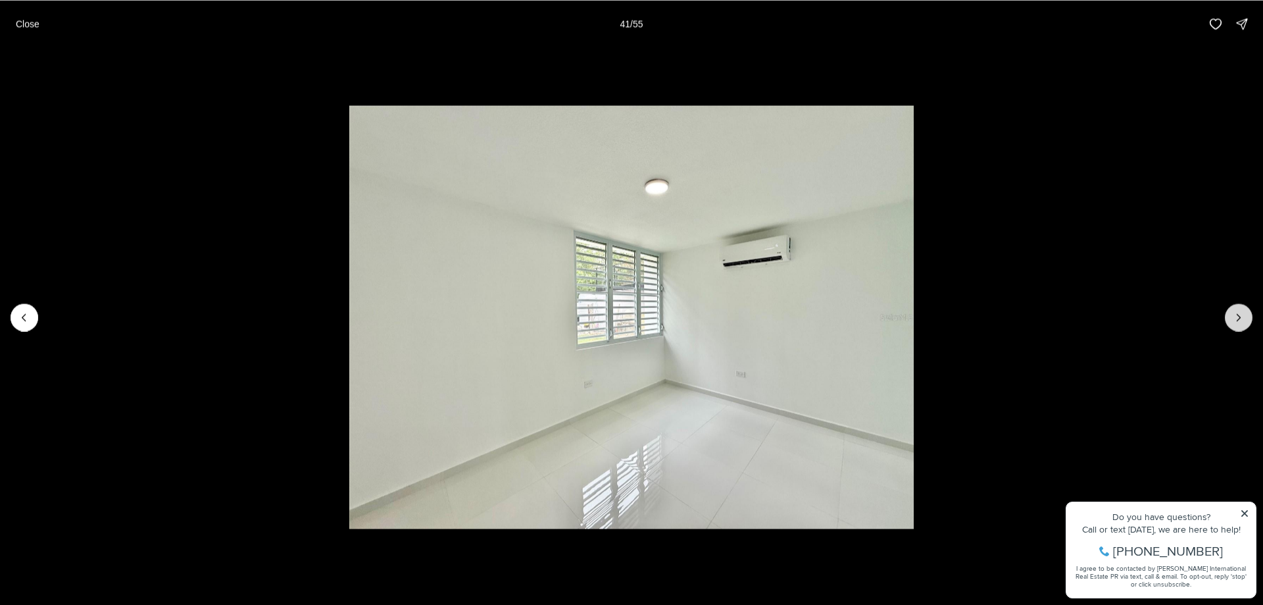
click at [1241, 328] on button "Next slide" at bounding box center [1239, 317] width 28 height 28
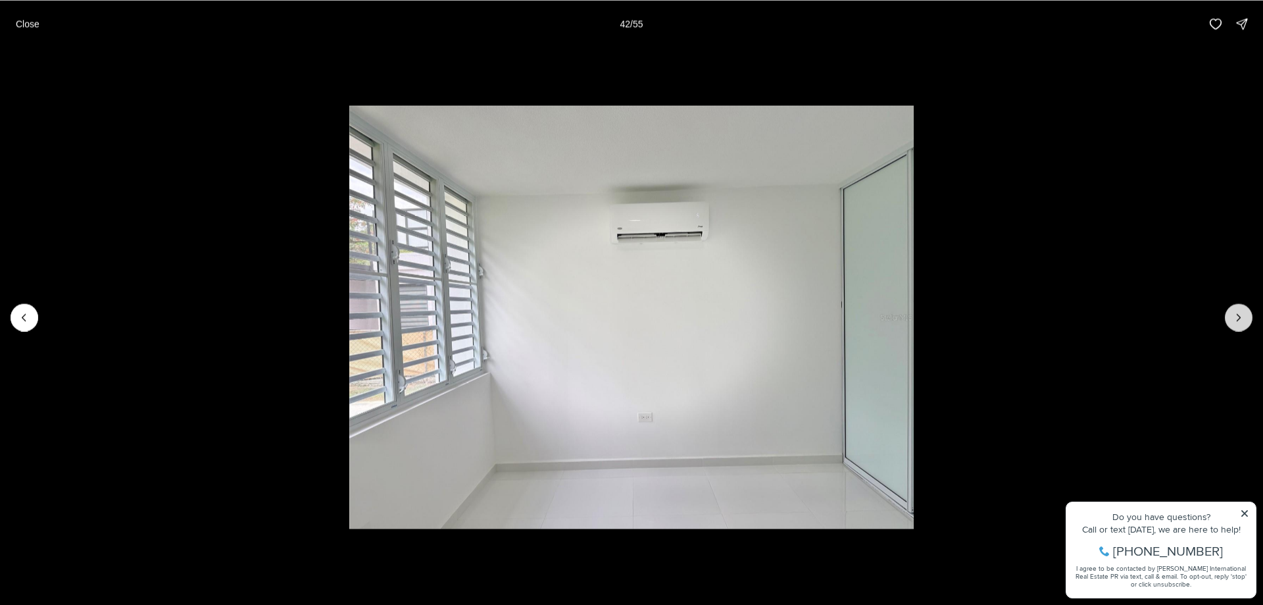
click at [1241, 328] on button "Next slide" at bounding box center [1239, 317] width 28 height 28
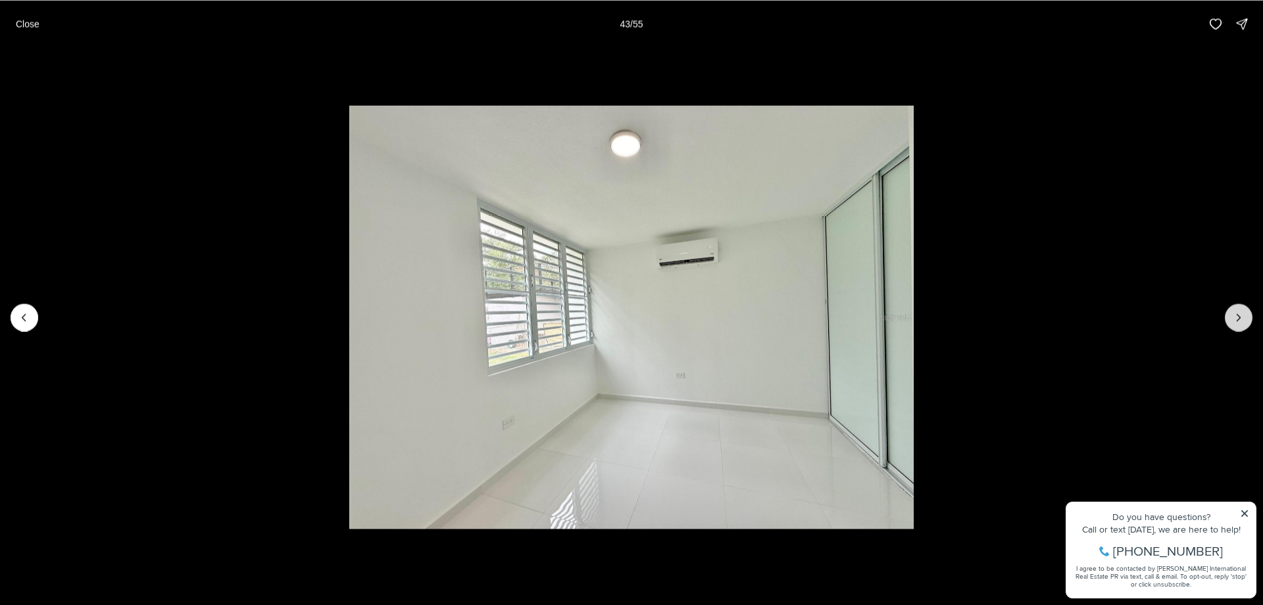
click at [1241, 328] on button "Next slide" at bounding box center [1239, 317] width 28 height 28
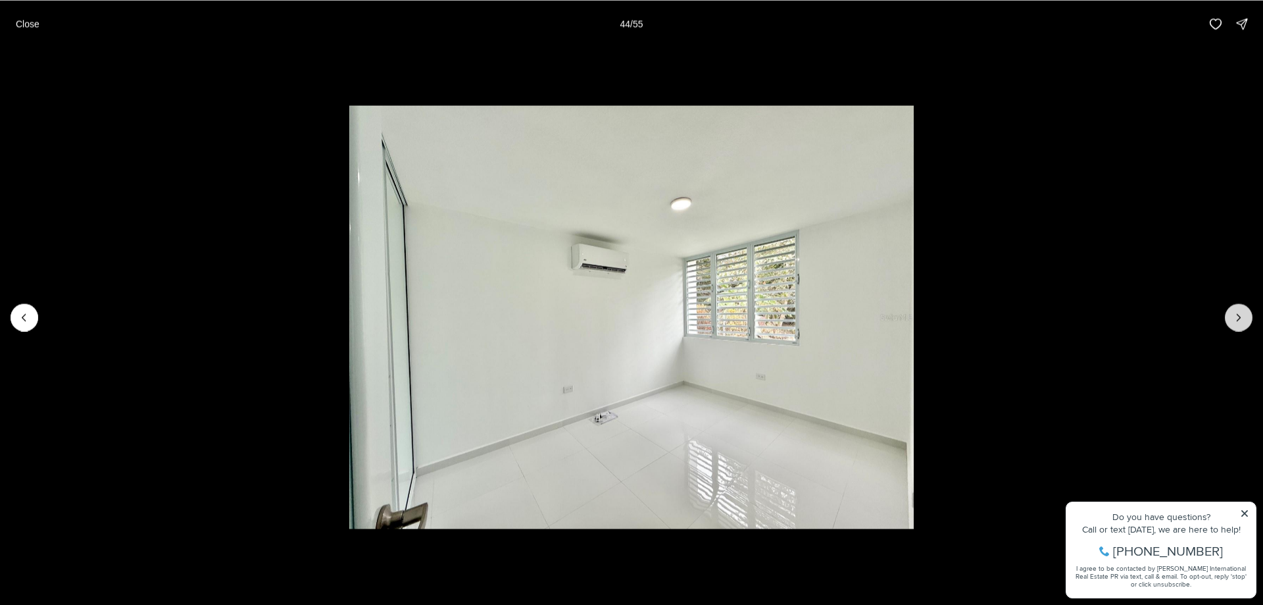
click at [1241, 328] on button "Next slide" at bounding box center [1239, 317] width 28 height 28
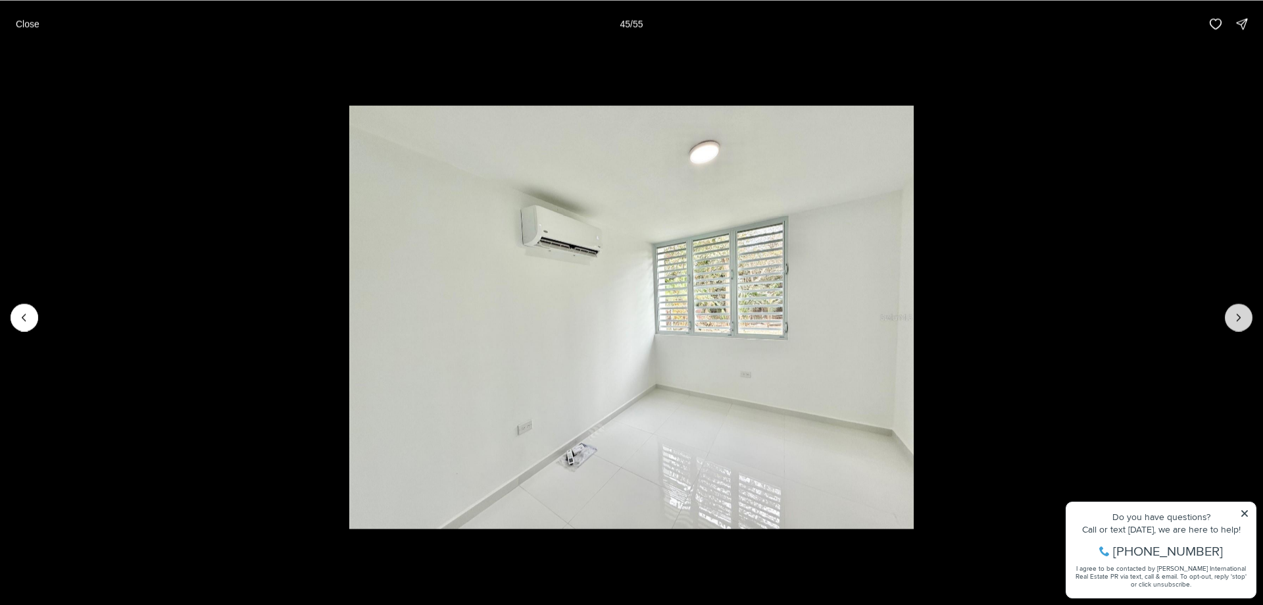
click at [1241, 328] on button "Next slide" at bounding box center [1239, 317] width 28 height 28
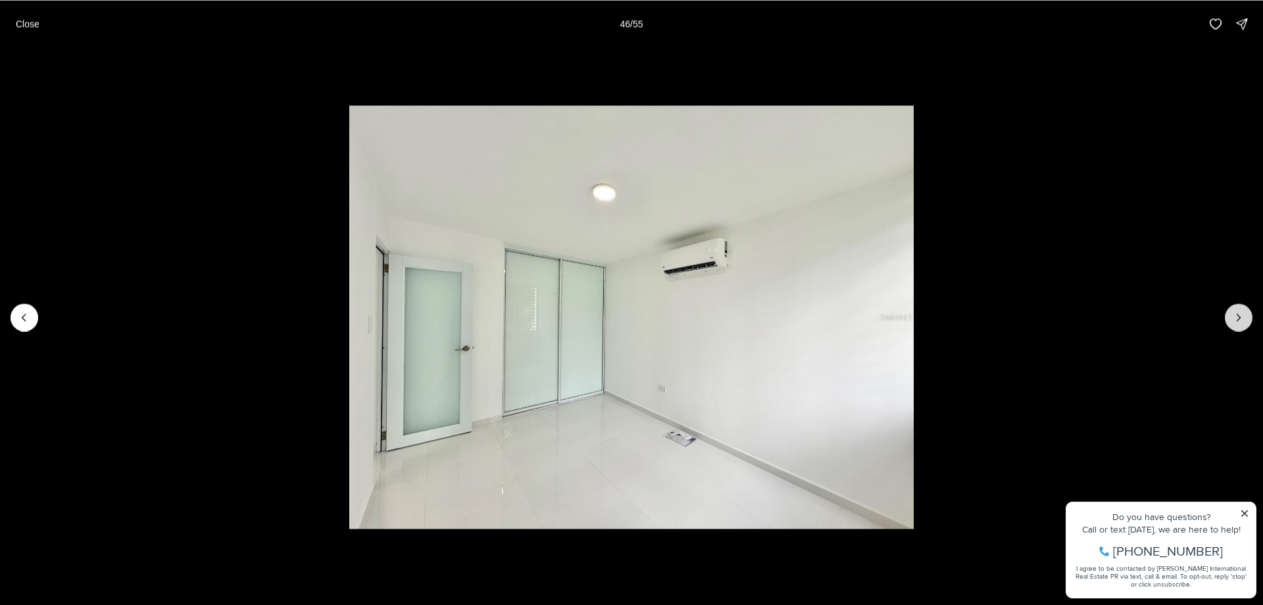
click at [1241, 328] on button "Next slide" at bounding box center [1239, 317] width 28 height 28
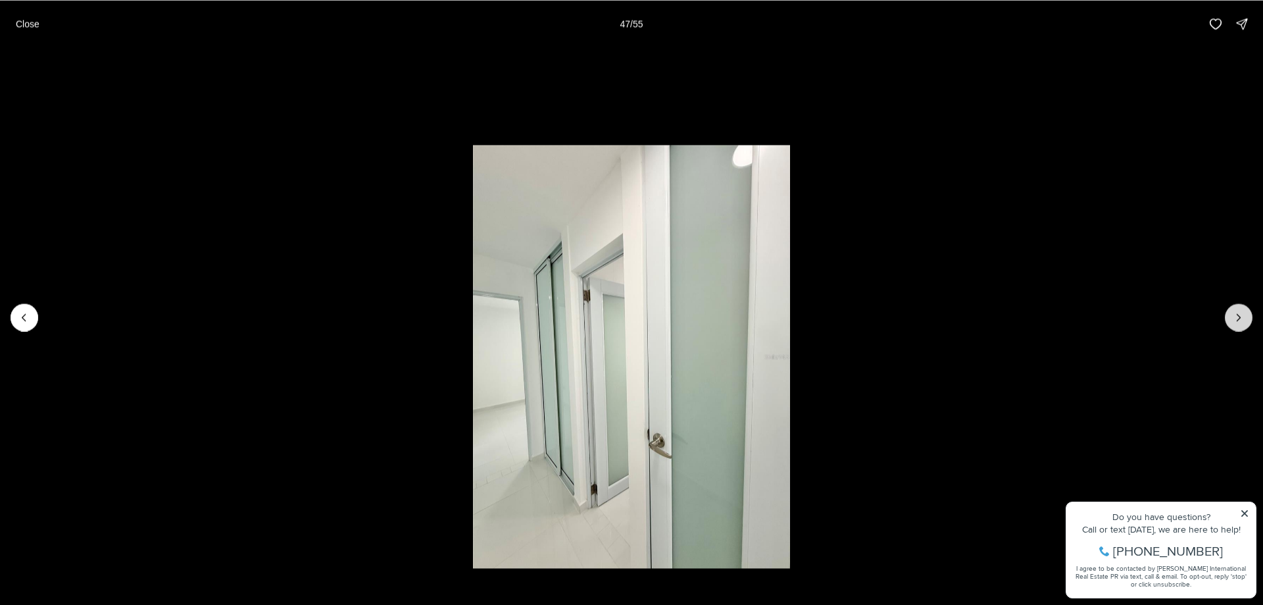
click at [1241, 328] on button "Next slide" at bounding box center [1239, 317] width 28 height 28
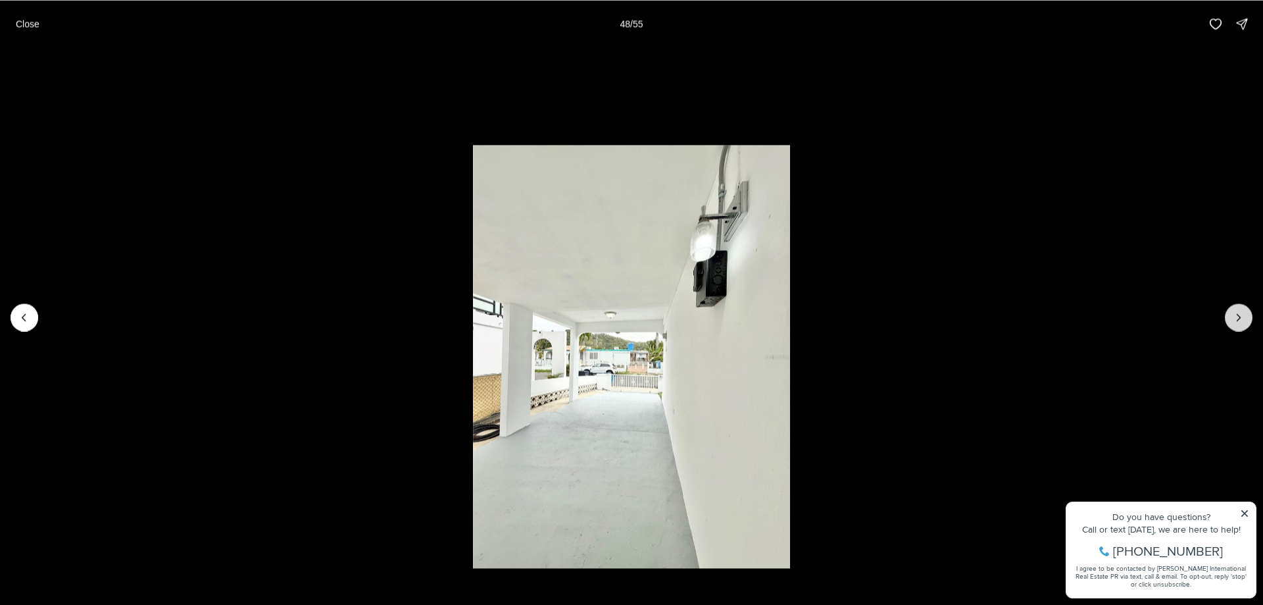
click at [1241, 328] on button "Next slide" at bounding box center [1239, 317] width 28 height 28
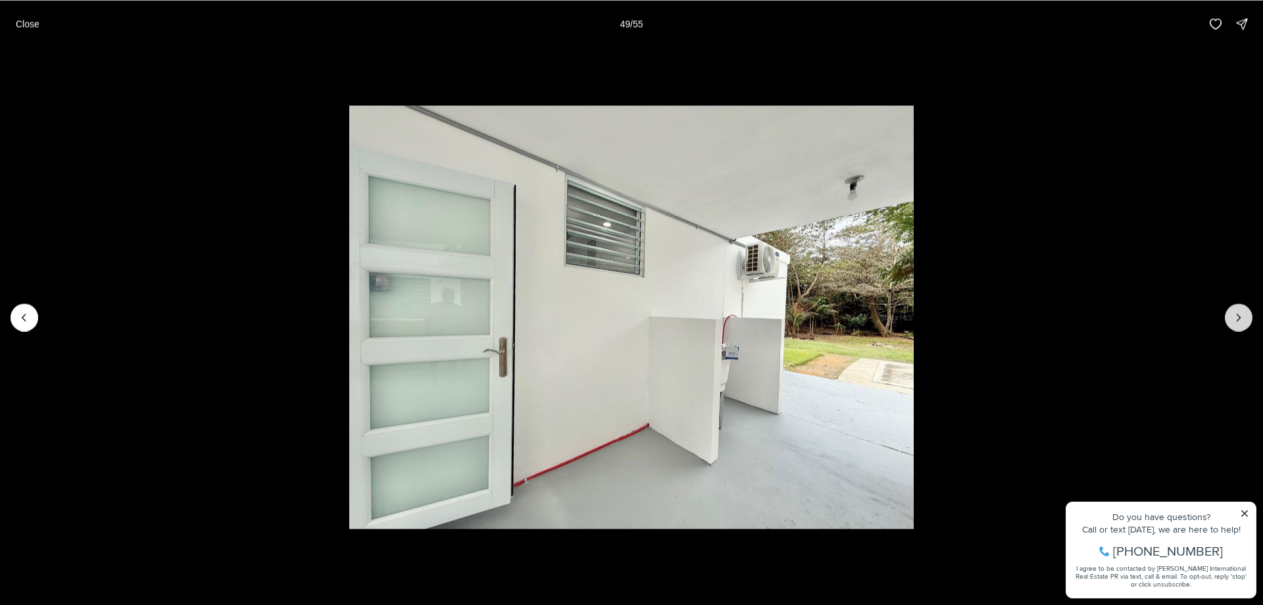
click at [1241, 328] on button "Next slide" at bounding box center [1239, 317] width 28 height 28
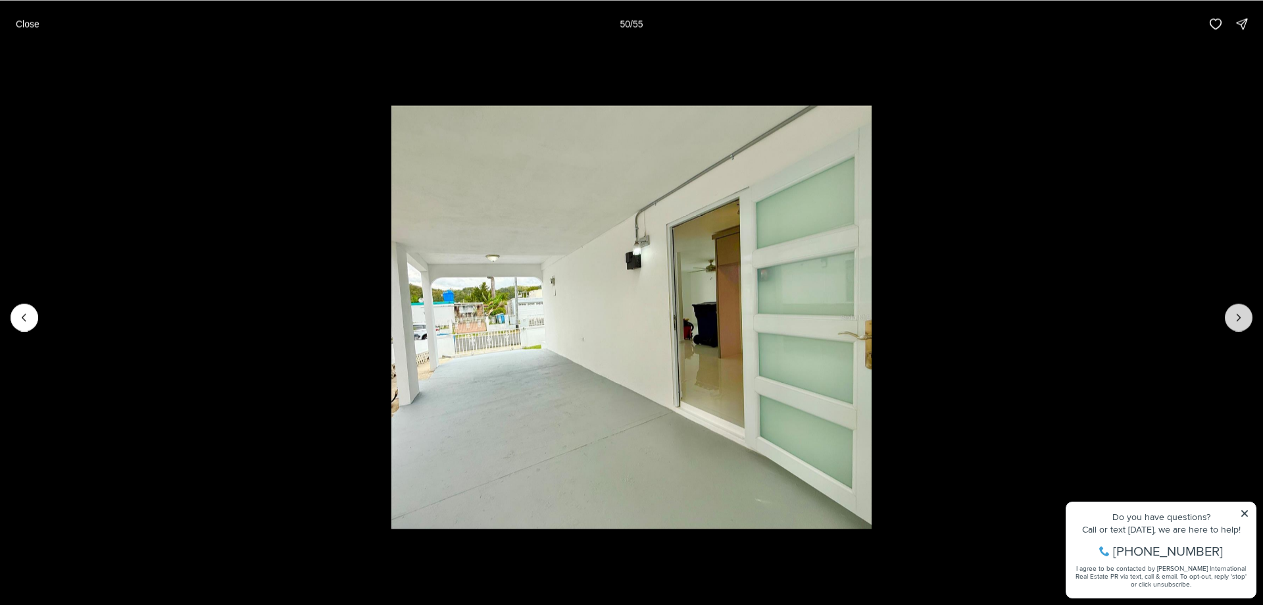
click at [1241, 328] on button "Next slide" at bounding box center [1239, 317] width 28 height 28
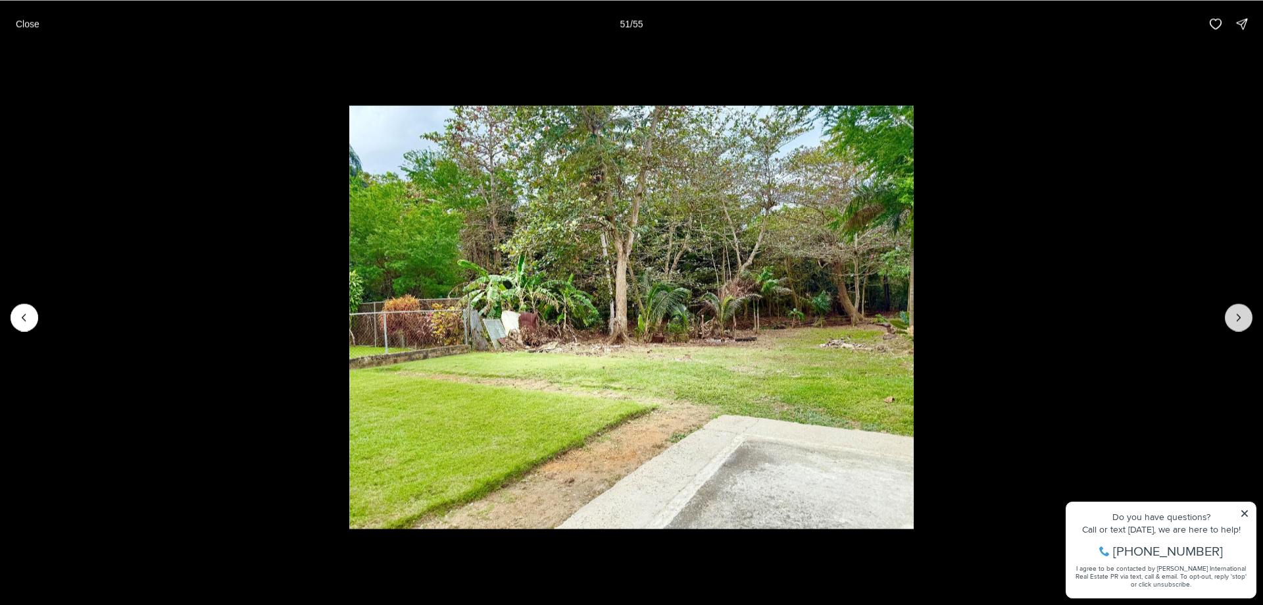
click at [1238, 325] on button "Next slide" at bounding box center [1239, 317] width 28 height 28
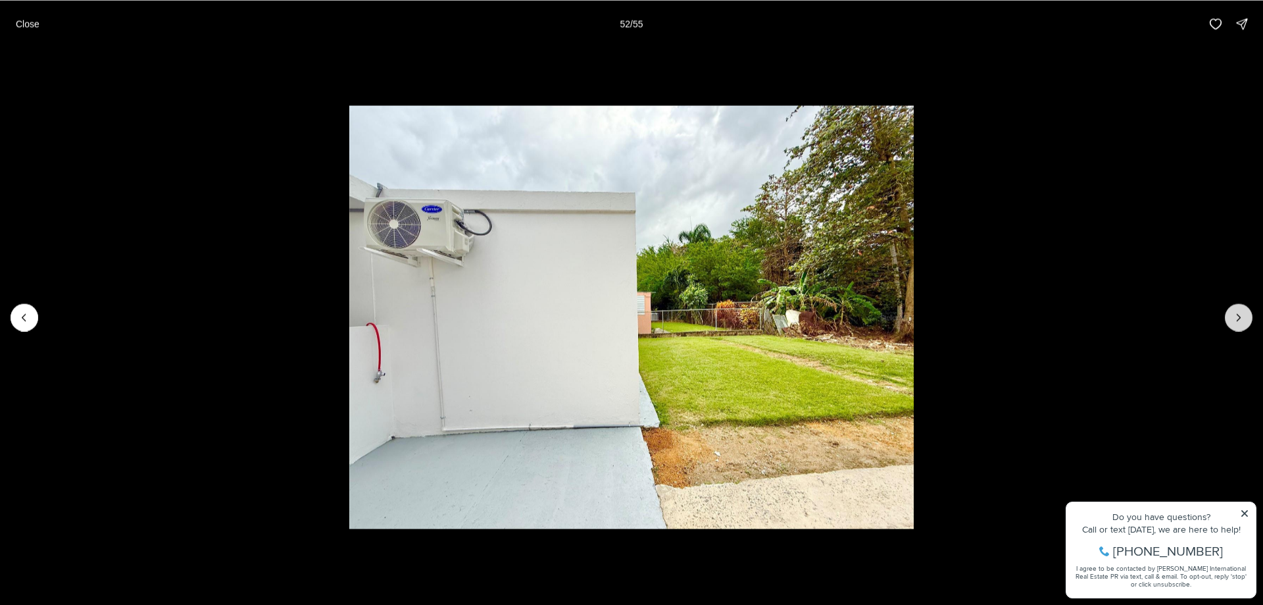
click at [1237, 326] on button "Next slide" at bounding box center [1239, 317] width 28 height 28
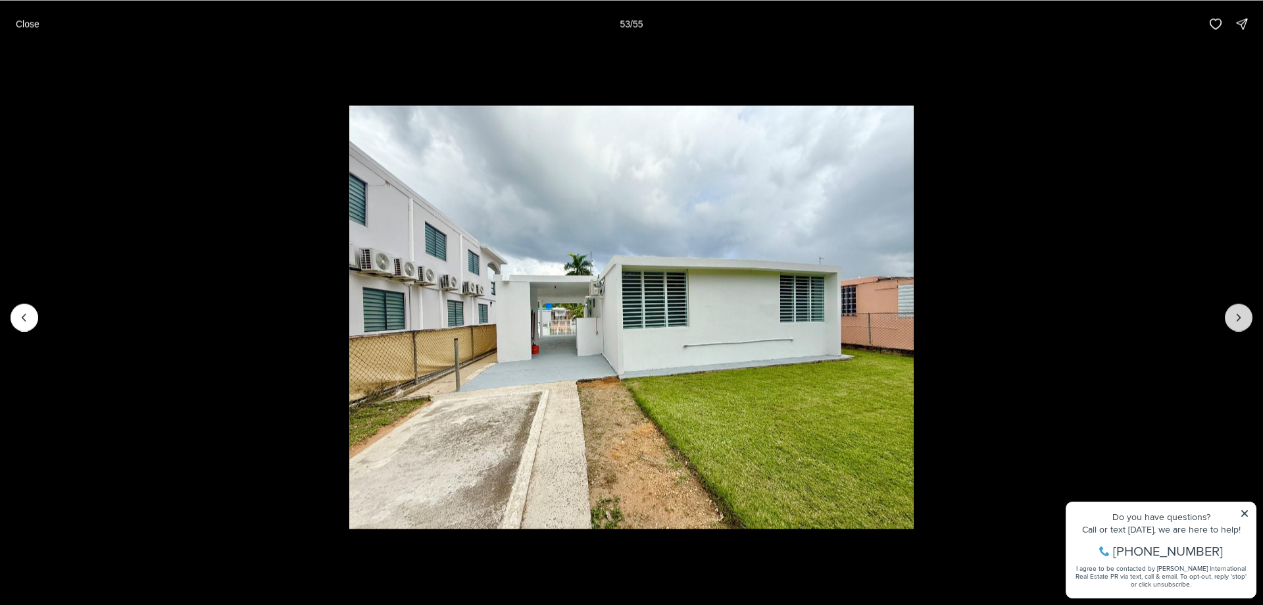
click at [1236, 325] on button "Next slide" at bounding box center [1239, 317] width 28 height 28
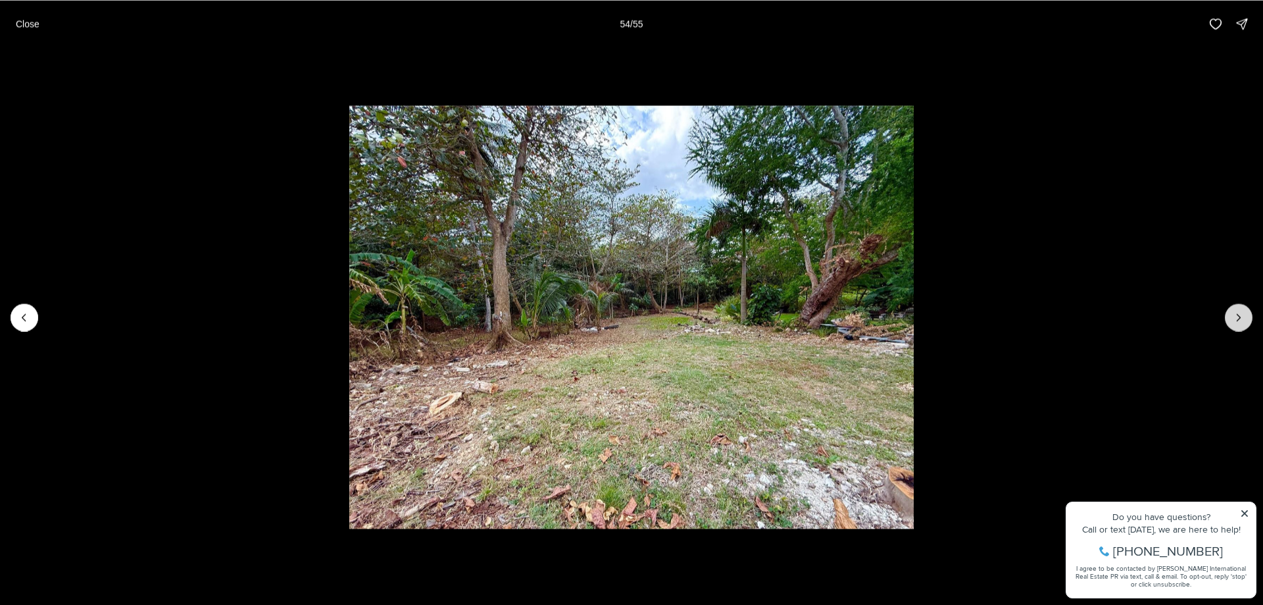
click at [1236, 325] on button "Next slide" at bounding box center [1239, 317] width 28 height 28
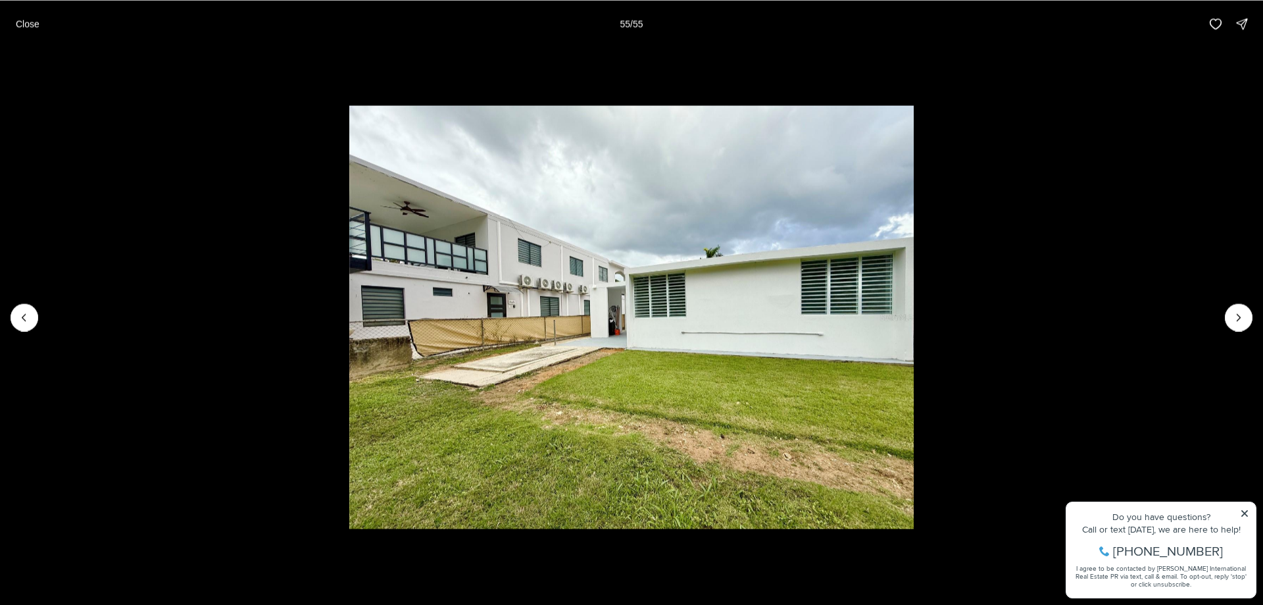
click at [1231, 324] on div at bounding box center [1239, 317] width 28 height 28
click at [1229, 324] on div at bounding box center [1239, 317] width 28 height 28
click at [31, 26] on p "Close" at bounding box center [28, 23] width 24 height 11
